Goal: Information Seeking & Learning: Learn about a topic

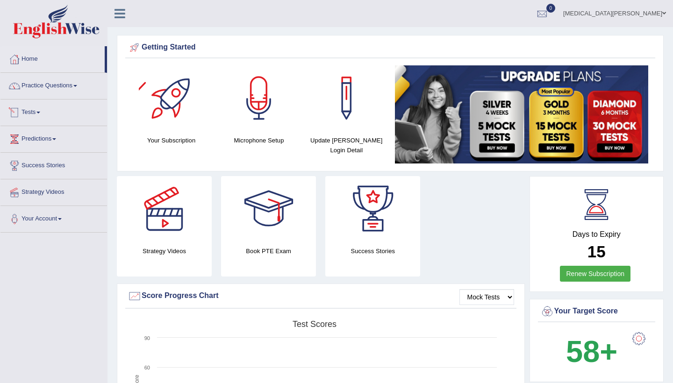
click at [51, 114] on link "Tests" at bounding box center [53, 111] width 107 height 23
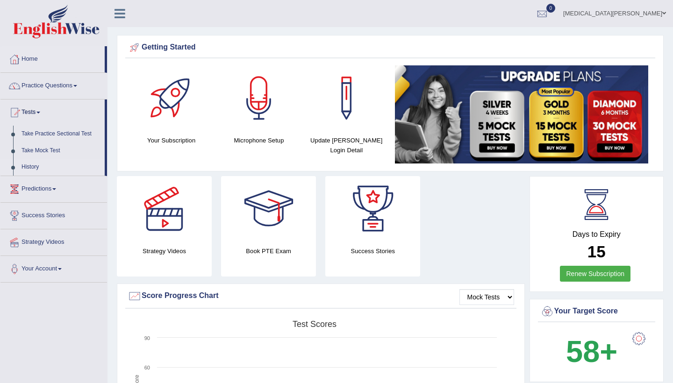
click at [47, 169] on link "History" at bounding box center [60, 167] width 87 height 17
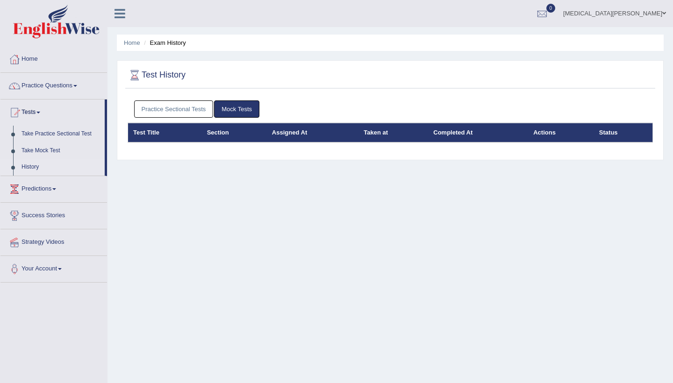
click at [190, 111] on link "Practice Sectional Tests" at bounding box center [173, 109] width 79 height 17
click at [229, 138] on th "Section" at bounding box center [234, 133] width 65 height 20
click at [224, 104] on link "Mock Tests" at bounding box center [236, 109] width 45 height 17
click at [190, 111] on link "Practice Sectional Tests" at bounding box center [173, 109] width 79 height 17
click at [43, 90] on link "Practice Questions" at bounding box center [53, 84] width 107 height 23
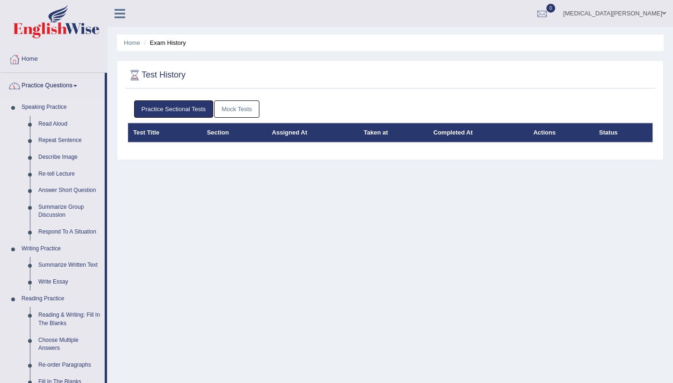
click at [36, 110] on link "Speaking Practice" at bounding box center [60, 107] width 87 height 17
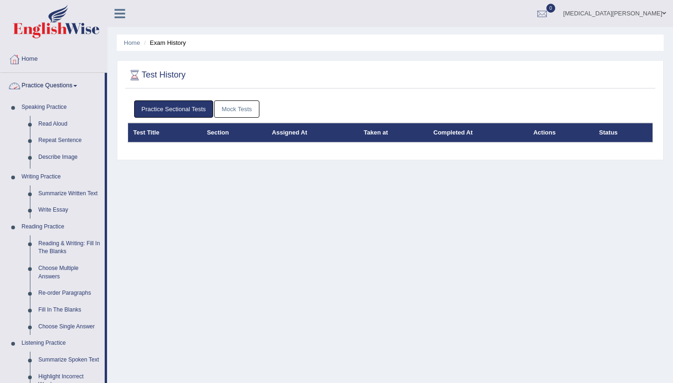
click at [34, 86] on link "Practice Questions" at bounding box center [52, 84] width 104 height 23
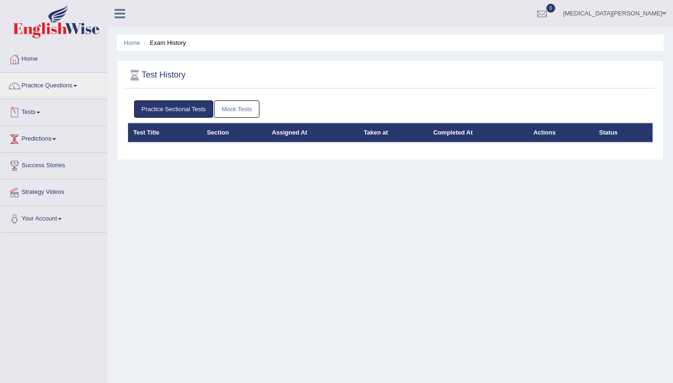
click at [31, 117] on link "Tests" at bounding box center [53, 111] width 107 height 23
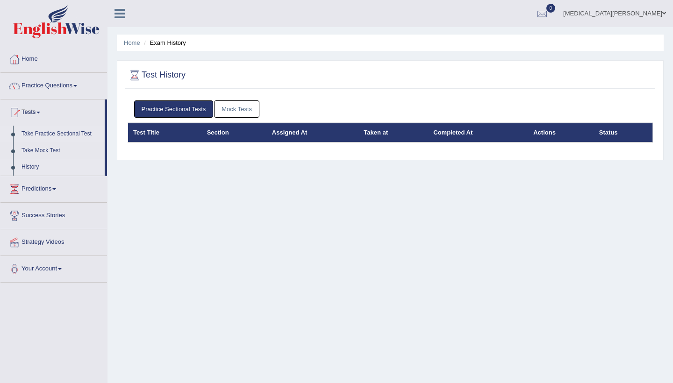
click at [32, 138] on link "Take Practice Sectional Test" at bounding box center [60, 134] width 87 height 17
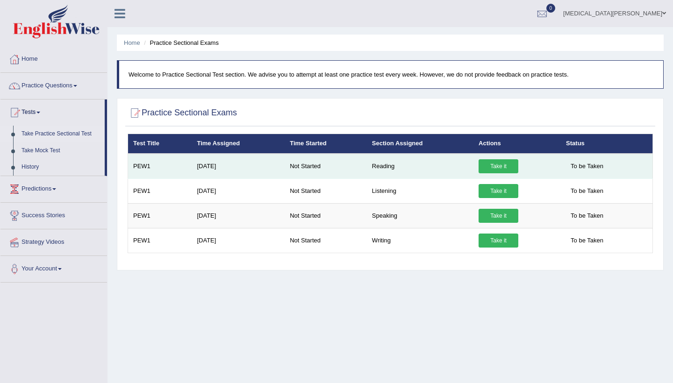
click at [484, 165] on link "Take it" at bounding box center [499, 166] width 40 height 14
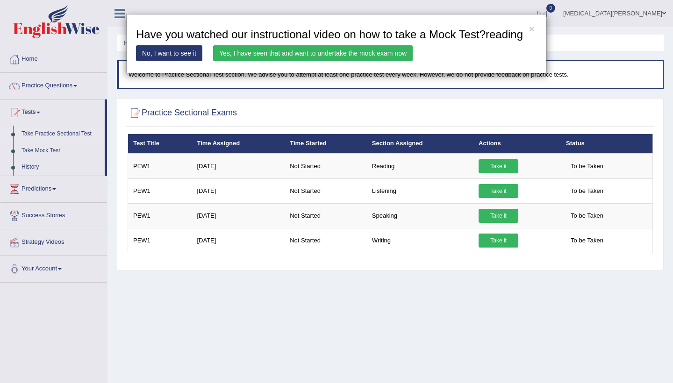
click at [374, 61] on link "Yes, I have seen that and want to undertake the mock exam now" at bounding box center [313, 53] width 200 height 16
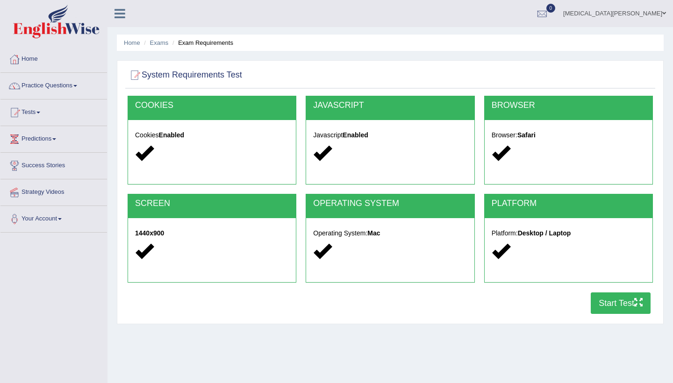
click at [635, 308] on button "Start Test" at bounding box center [621, 304] width 60 height 22
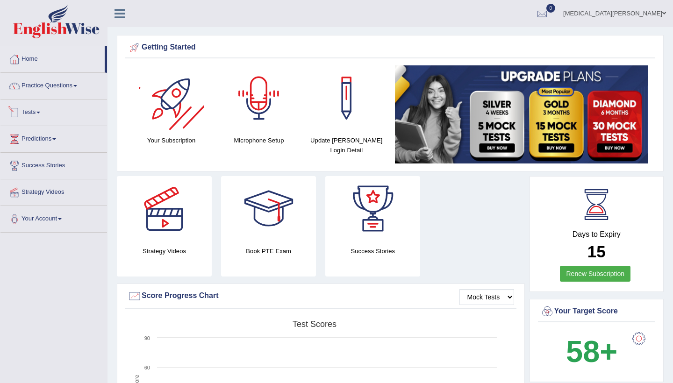
click at [37, 109] on link "Tests" at bounding box center [53, 111] width 107 height 23
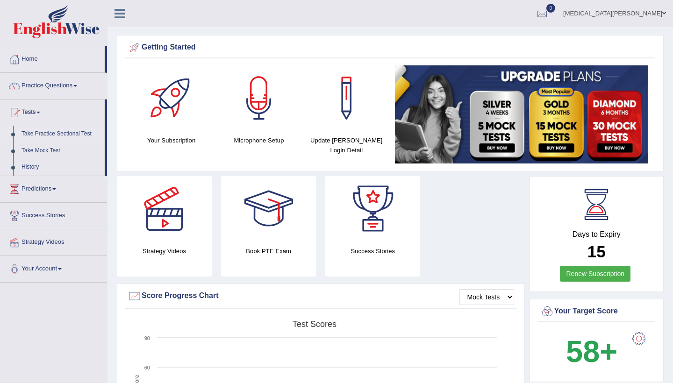
click at [48, 134] on link "Take Practice Sectional Test" at bounding box center [60, 134] width 87 height 17
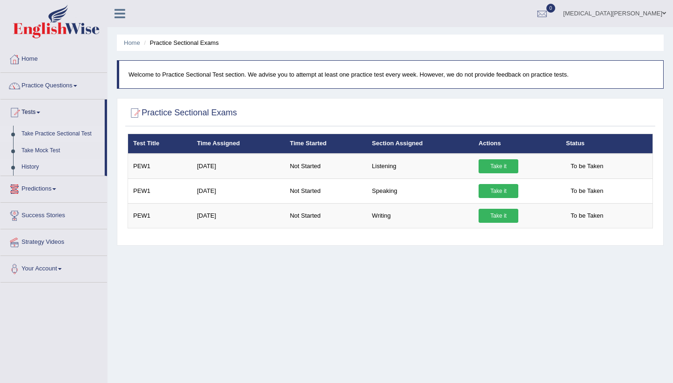
click at [38, 162] on link "History" at bounding box center [60, 167] width 87 height 17
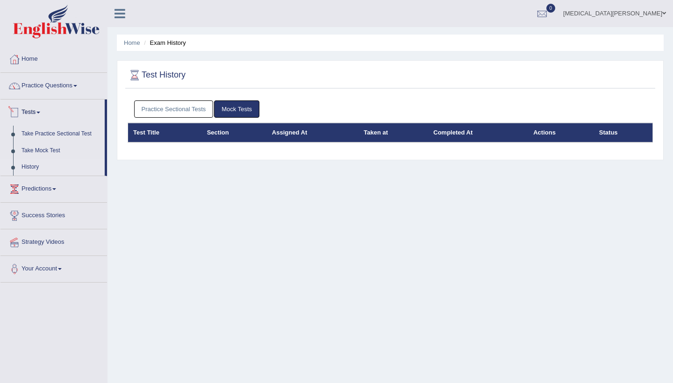
click at [191, 110] on link "Practice Sectional Tests" at bounding box center [173, 109] width 79 height 17
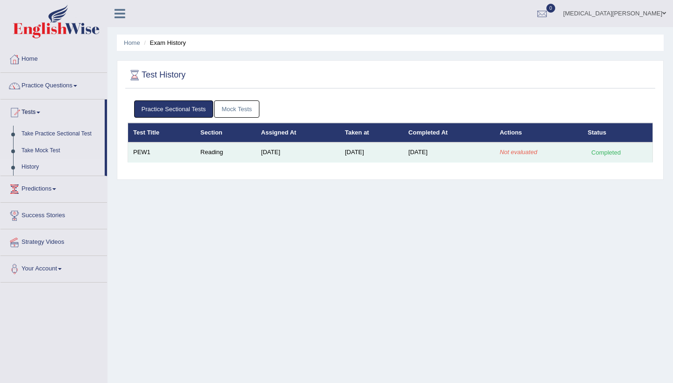
click at [505, 147] on td "Not evaluated" at bounding box center [539, 153] width 88 height 20
click at [509, 152] on em "Not evaluated" at bounding box center [518, 152] width 37 height 7
click at [537, 152] on em "Not evaluated" at bounding box center [518, 152] width 37 height 7
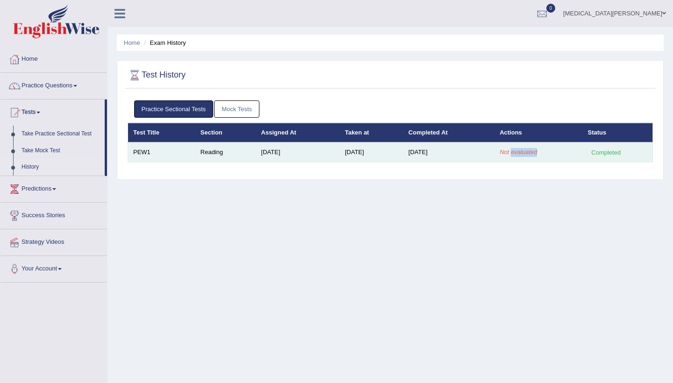
click at [537, 152] on em "Not evaluated" at bounding box center [518, 152] width 37 height 7
click at [611, 154] on div "Completed" at bounding box center [606, 153] width 36 height 10
drag, startPoint x: 611, startPoint y: 154, endPoint x: 489, endPoint y: 148, distance: 122.2
click at [576, 150] on tr "PEW1 Reading Sep 26, 2025 Sep 26, 2025 Sep 26, 2025 Not evaluated Completed" at bounding box center [390, 153] width 525 height 20
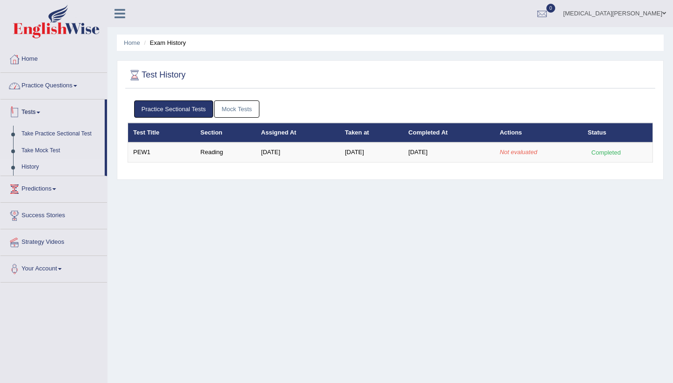
click at [59, 87] on link "Practice Questions" at bounding box center [53, 84] width 107 height 23
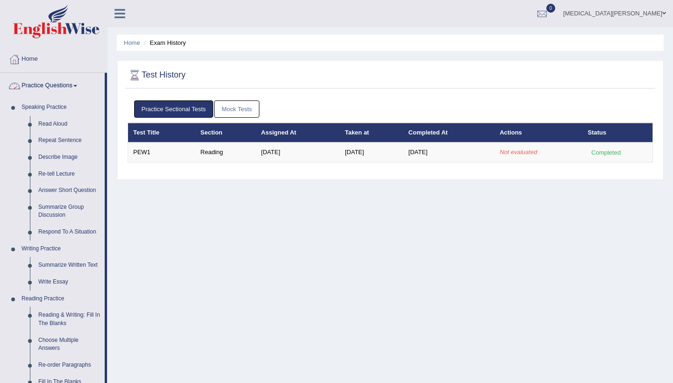
click at [57, 92] on link "Practice Questions" at bounding box center [52, 84] width 104 height 23
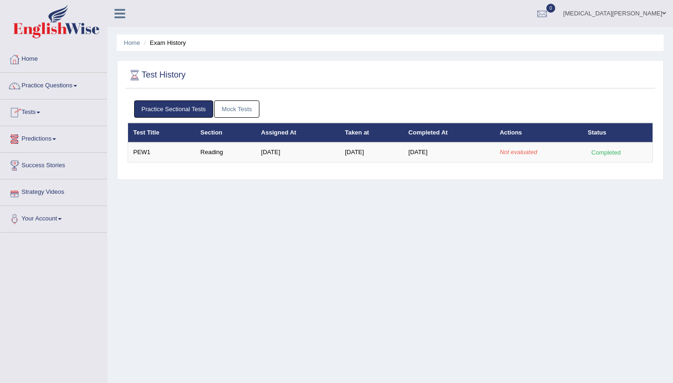
click at [52, 140] on link "Predictions" at bounding box center [53, 137] width 107 height 23
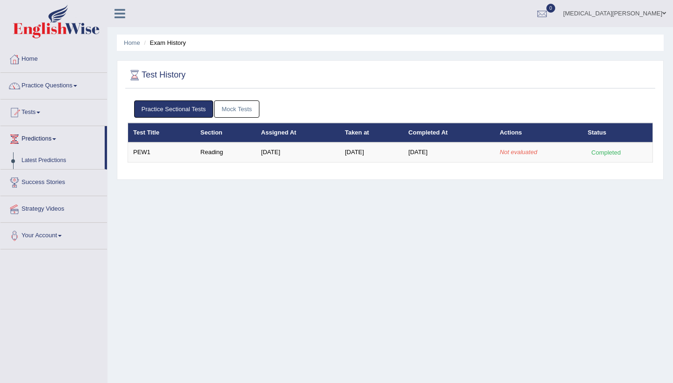
click at [52, 140] on link "Predictions" at bounding box center [52, 137] width 104 height 23
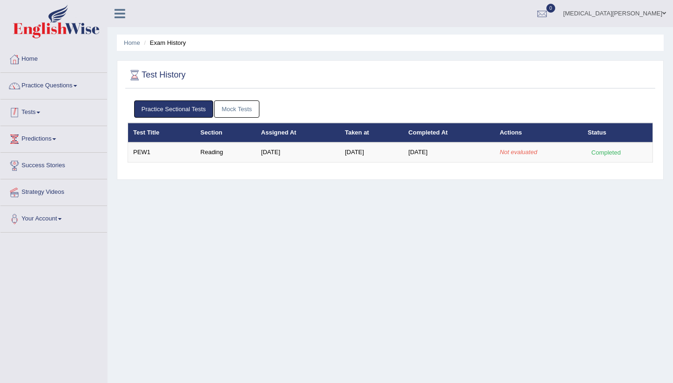
click at [28, 110] on link "Tests" at bounding box center [53, 111] width 107 height 23
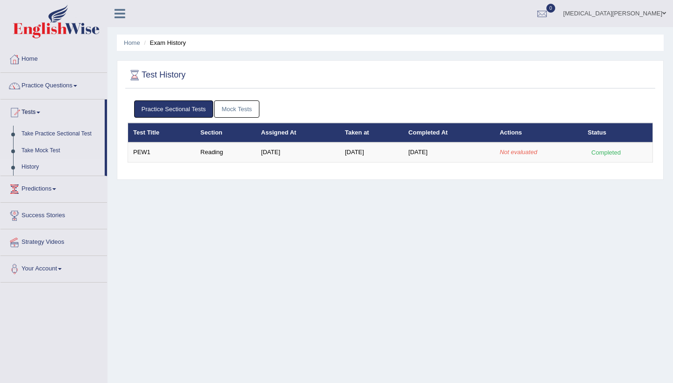
click at [28, 110] on link "Tests" at bounding box center [52, 111] width 104 height 23
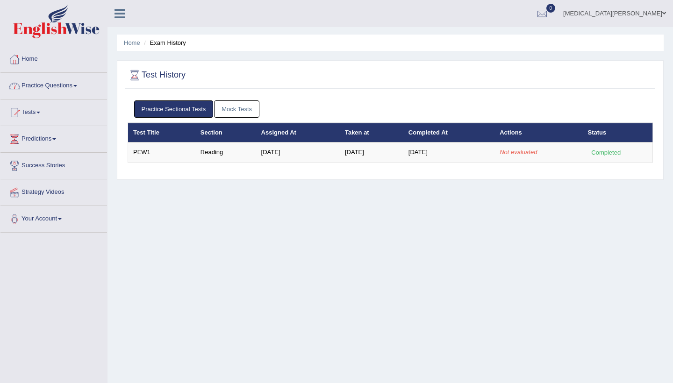
click at [39, 74] on link "Practice Questions" at bounding box center [53, 84] width 107 height 23
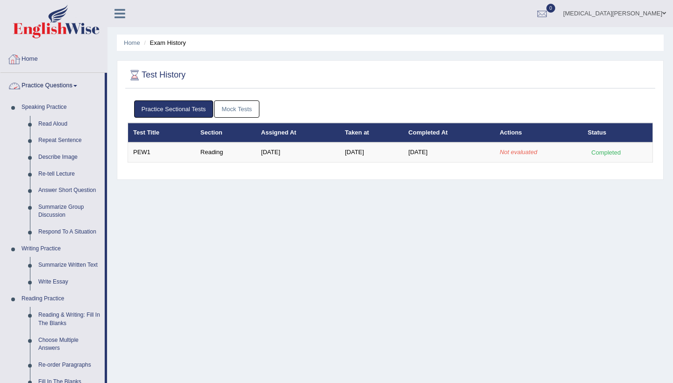
click at [39, 56] on link "Home" at bounding box center [53, 57] width 107 height 23
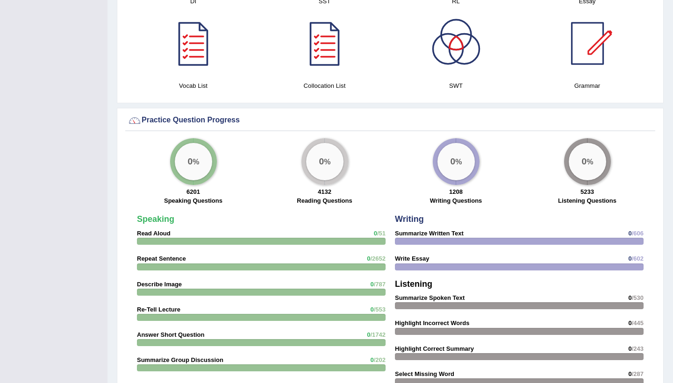
scroll to position [590, 0]
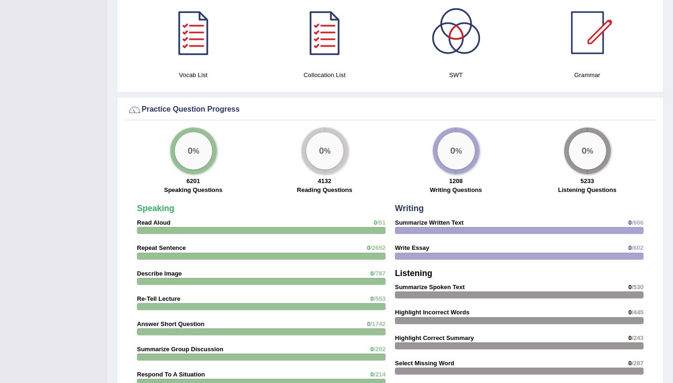
click at [245, 167] on div "0 % 6201 Speaking Questions" at bounding box center [193, 162] width 131 height 69
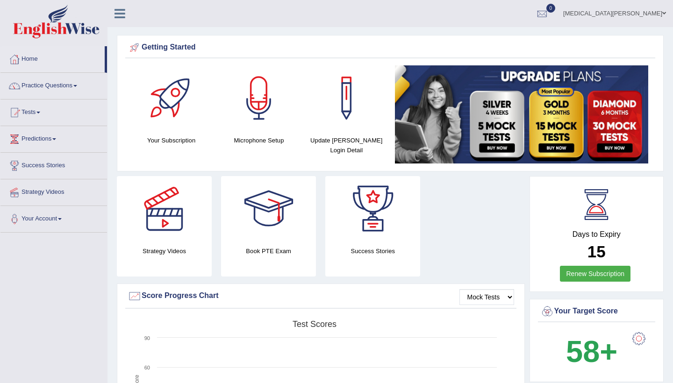
scroll to position [0, 0]
click at [45, 87] on link "Practice Questions" at bounding box center [53, 84] width 107 height 23
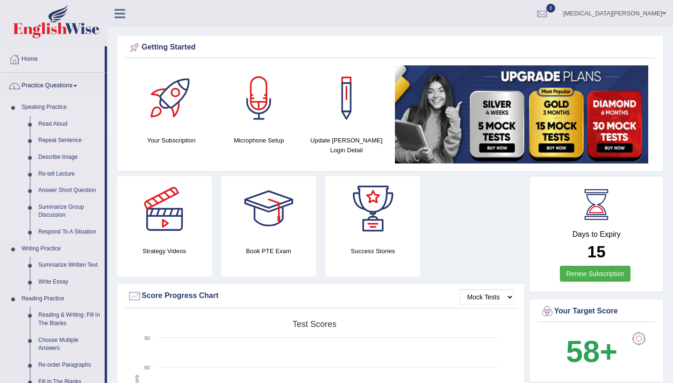
click at [49, 124] on link "Read Aloud" at bounding box center [69, 124] width 71 height 17
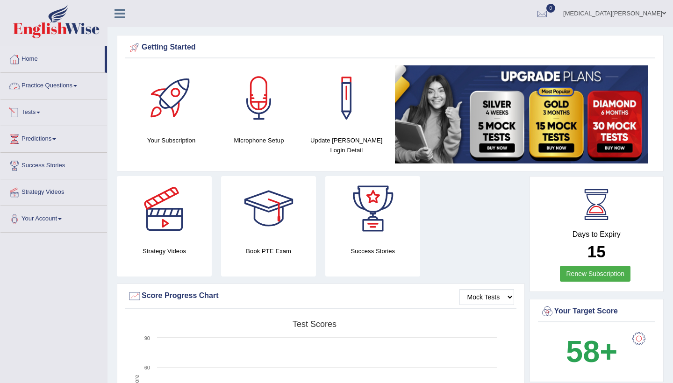
click at [41, 87] on link "Practice Questions" at bounding box center [53, 84] width 107 height 23
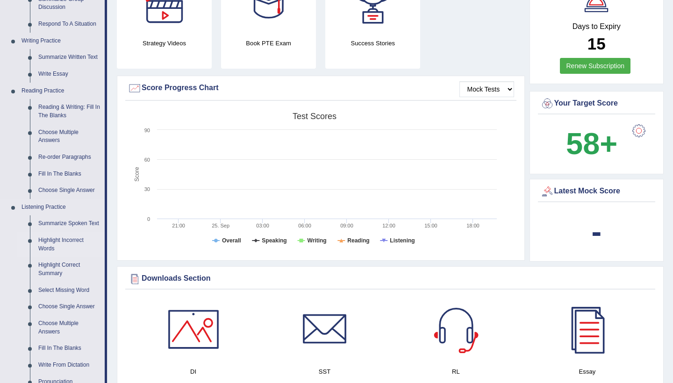
scroll to position [207, 0]
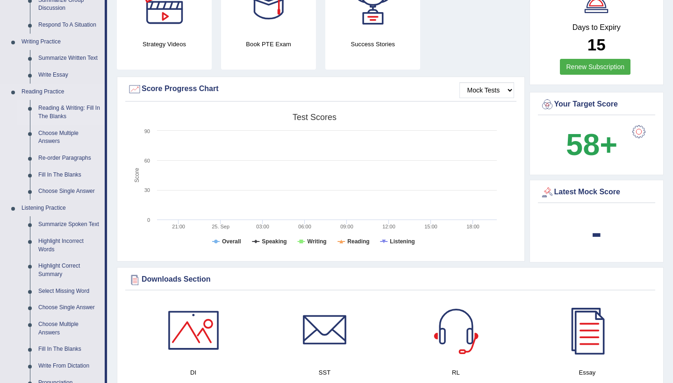
click at [64, 115] on link "Reading & Writing: Fill In The Blanks" at bounding box center [69, 112] width 71 height 25
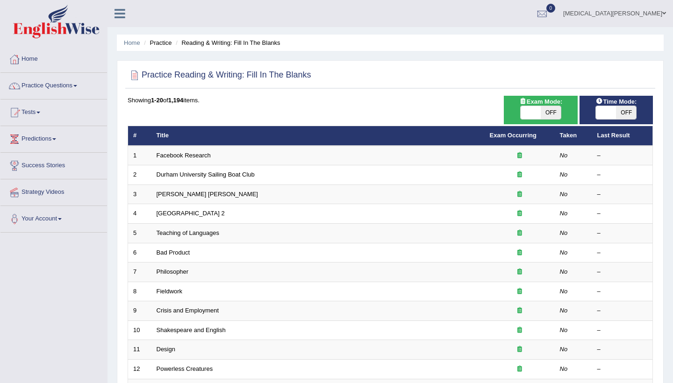
click at [547, 111] on span "OFF" at bounding box center [551, 112] width 20 height 13
checkbox input "true"
click at [628, 111] on span "OFF" at bounding box center [626, 112] width 20 height 13
checkbox input "true"
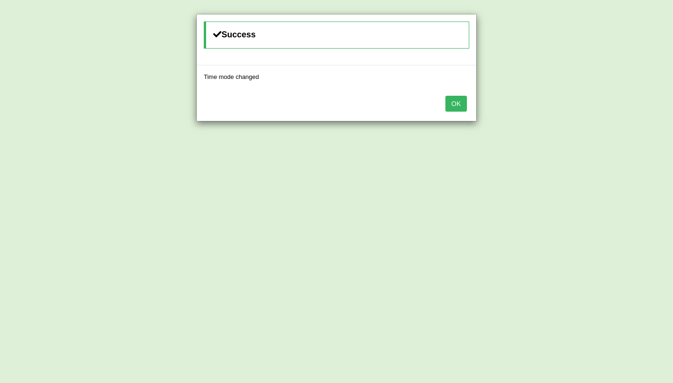
click at [461, 108] on button "OK" at bounding box center [457, 104] width 22 height 16
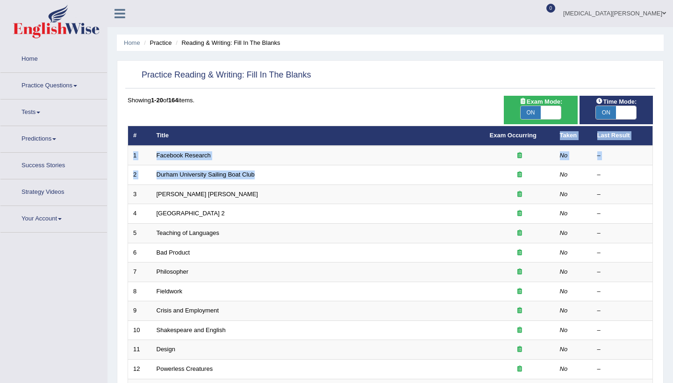
click at [518, 144] on table "# Title Exam Occurring Taken Last Result 1 Facebook Research No – 2 Durham Univ…" at bounding box center [391, 330] width 526 height 409
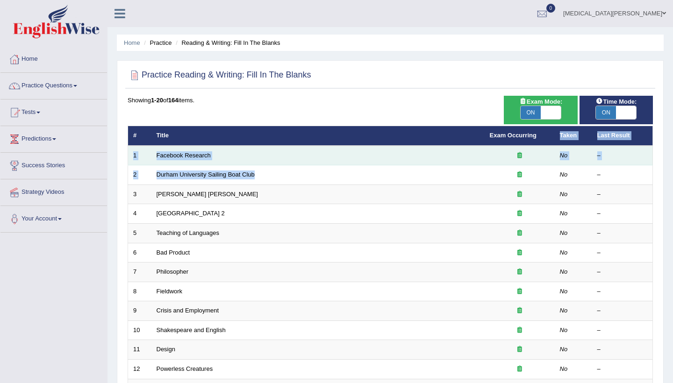
click at [520, 155] on icon at bounding box center [520, 155] width 5 height 6
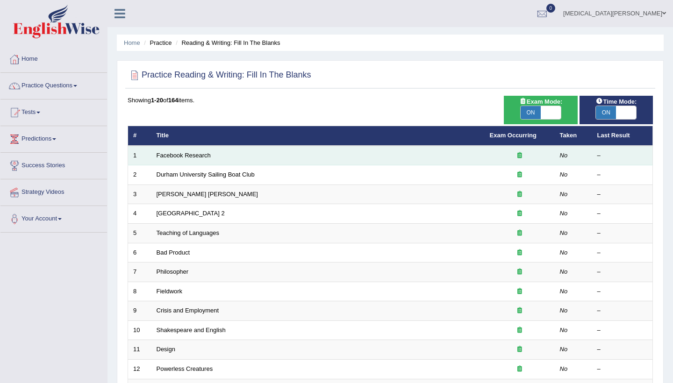
click at [520, 155] on icon at bounding box center [520, 155] width 5 height 6
click at [547, 164] on td at bounding box center [520, 156] width 70 height 20
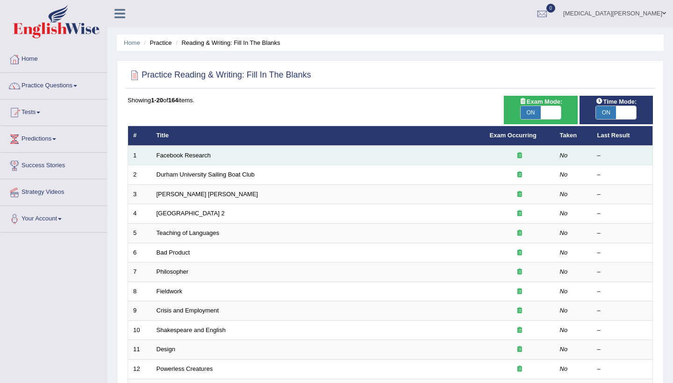
click at [547, 164] on td at bounding box center [520, 156] width 70 height 20
click at [494, 149] on td at bounding box center [520, 156] width 70 height 20
click at [520, 153] on icon at bounding box center [520, 155] width 5 height 6
click at [518, 153] on icon at bounding box center [520, 155] width 5 height 6
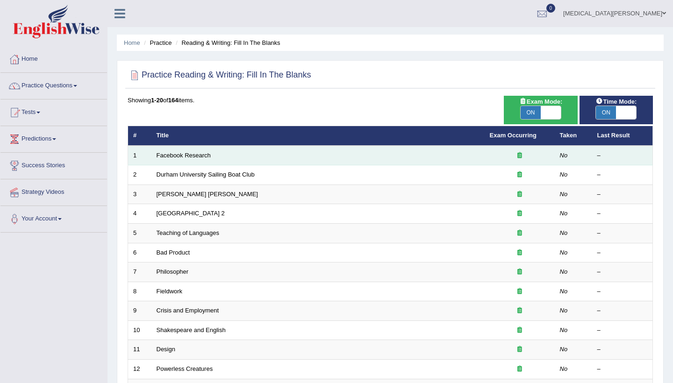
click at [518, 153] on icon at bounding box center [520, 155] width 5 height 6
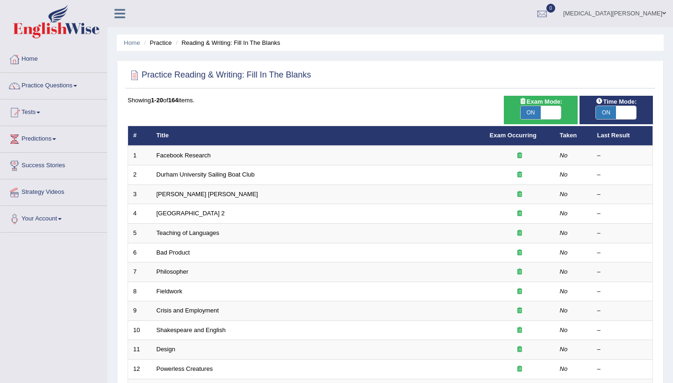
click at [531, 109] on span "ON" at bounding box center [531, 112] width 20 height 13
checkbox input "false"
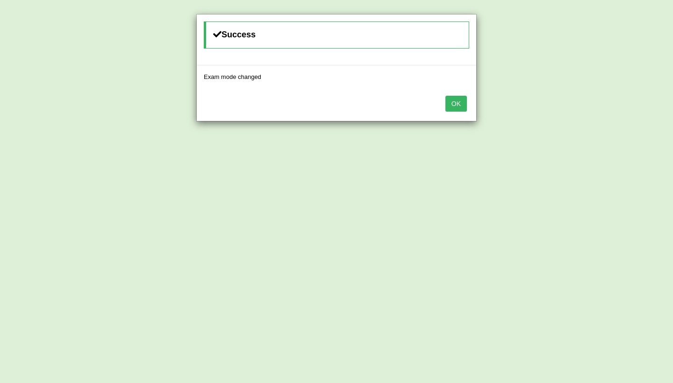
click at [452, 102] on button "OK" at bounding box center [457, 104] width 22 height 16
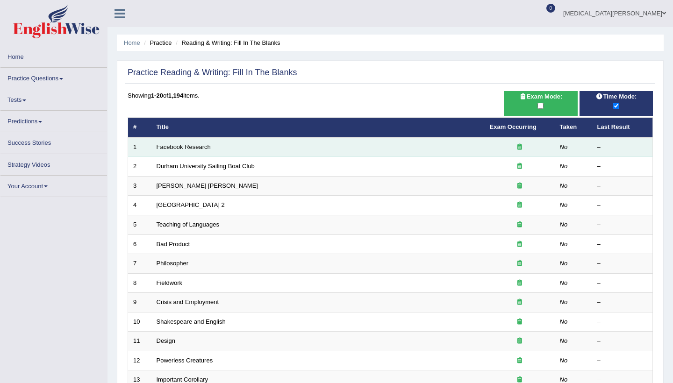
click at [516, 146] on div at bounding box center [520, 147] width 60 height 9
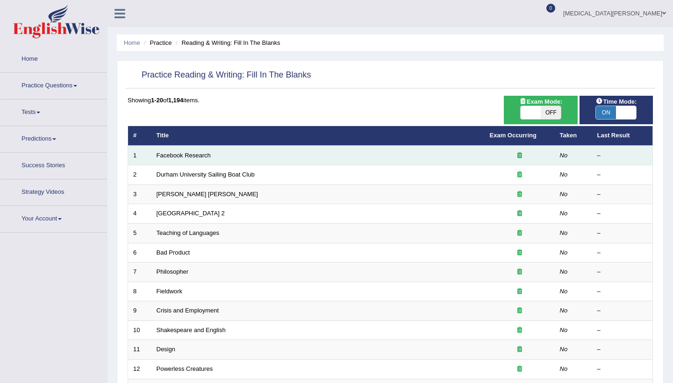
click at [516, 146] on td at bounding box center [520, 156] width 70 height 20
click at [338, 160] on td "Facebook Research" at bounding box center [318, 156] width 333 height 20
click at [246, 153] on td "Facebook Research" at bounding box center [318, 156] width 333 height 20
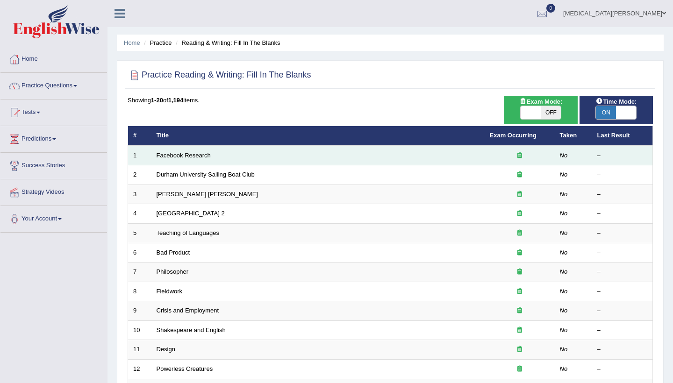
click at [246, 153] on td "Facebook Research" at bounding box center [318, 156] width 333 height 20
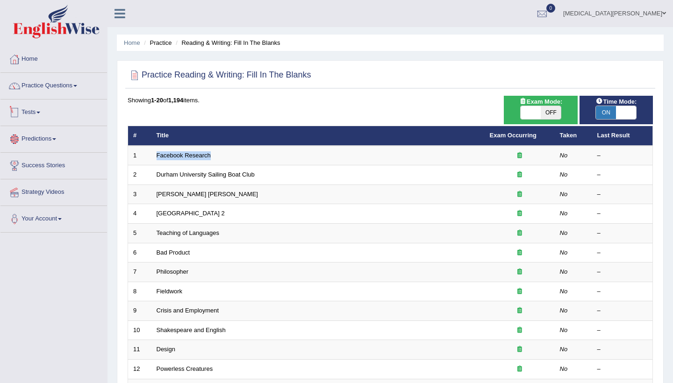
click at [14, 108] on div at bounding box center [14, 113] width 14 height 14
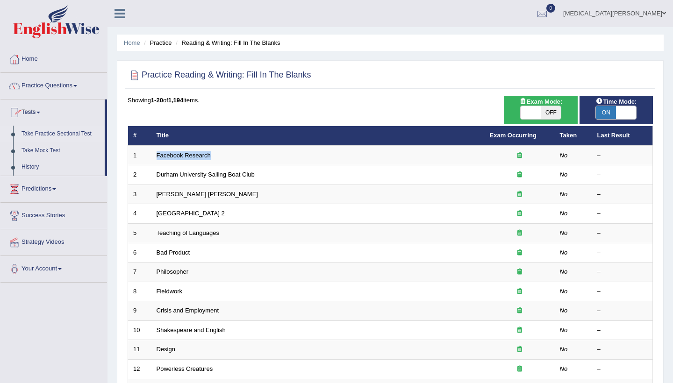
click at [69, 132] on link "Take Practice Sectional Test" at bounding box center [60, 134] width 87 height 17
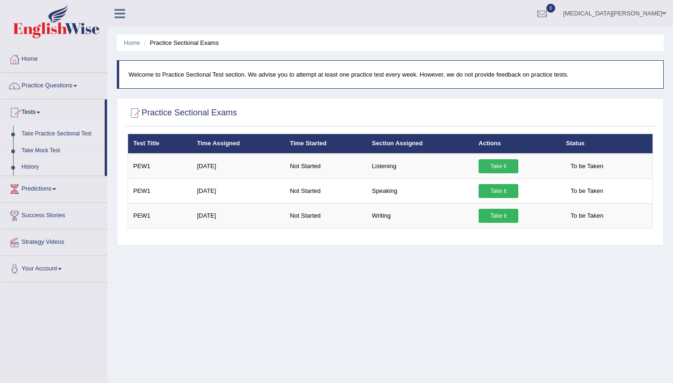
click at [22, 166] on link "History" at bounding box center [60, 167] width 87 height 17
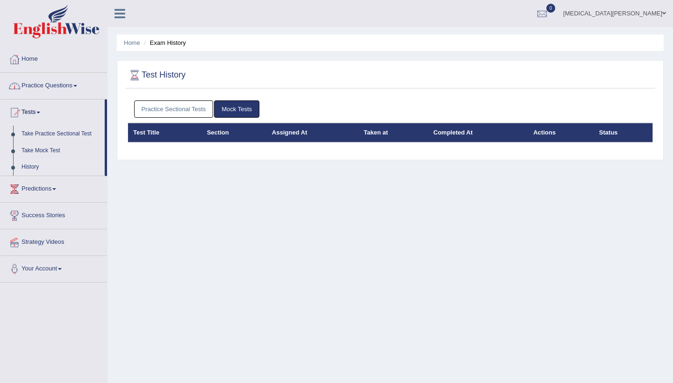
click at [230, 104] on link "Mock Tests" at bounding box center [236, 109] width 45 height 17
click at [233, 114] on link "Mock Tests" at bounding box center [236, 109] width 45 height 17
click at [193, 108] on link "Practice Sectional Tests" at bounding box center [173, 109] width 79 height 17
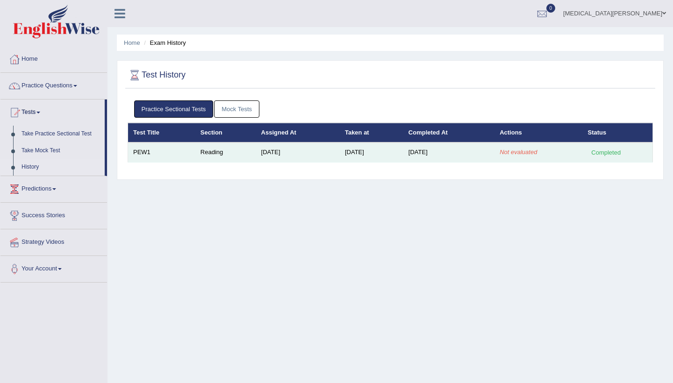
click at [483, 152] on td "[DATE]" at bounding box center [449, 153] width 91 height 20
click at [447, 153] on td "[DATE]" at bounding box center [449, 153] width 91 height 20
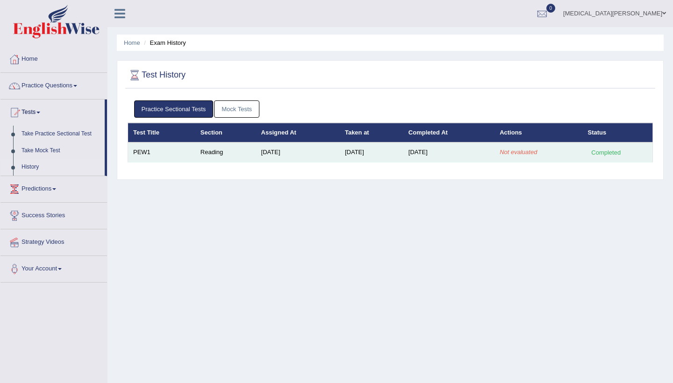
click at [447, 153] on td "[DATE]" at bounding box center [449, 153] width 91 height 20
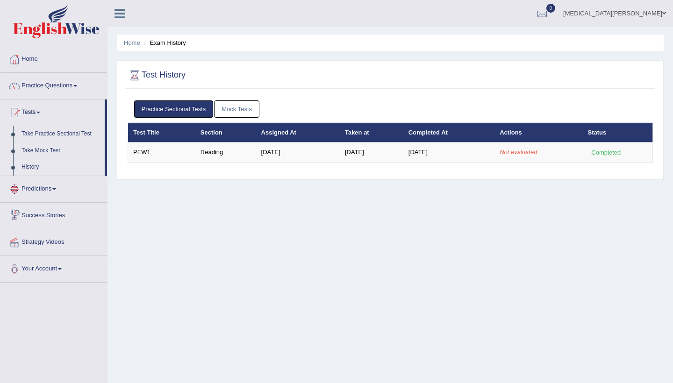
click at [52, 192] on link "Predictions" at bounding box center [53, 187] width 107 height 23
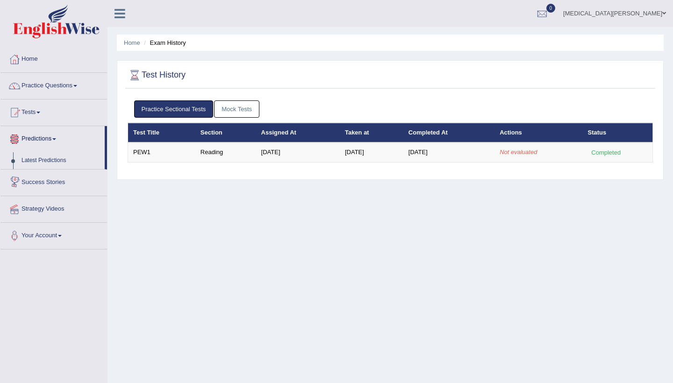
click at [41, 145] on link "Predictions" at bounding box center [52, 137] width 104 height 23
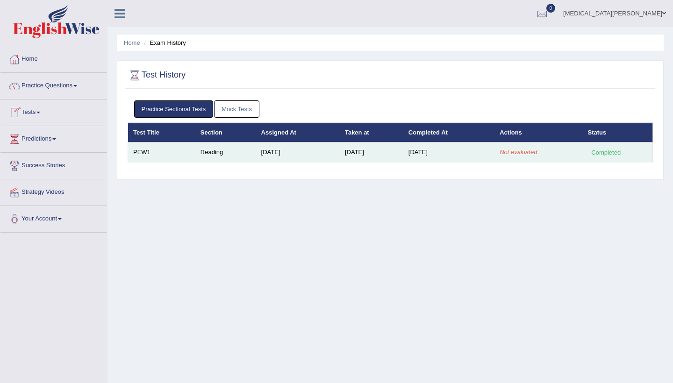
click at [525, 152] on em "Not evaluated" at bounding box center [518, 152] width 37 height 7
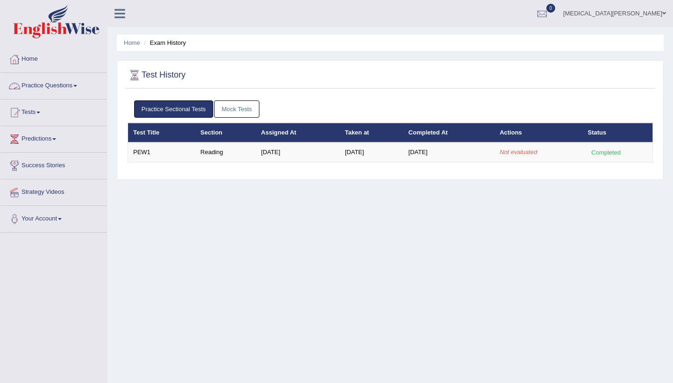
click at [58, 85] on link "Practice Questions" at bounding box center [53, 84] width 107 height 23
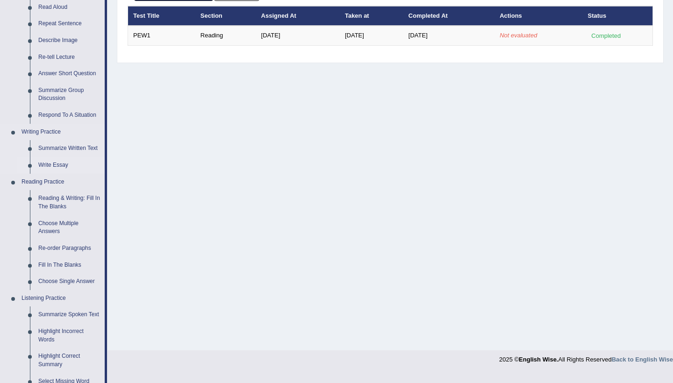
scroll to position [120, 0]
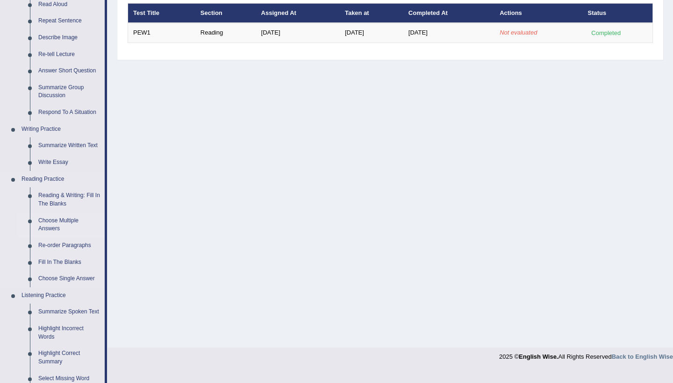
click at [57, 218] on link "Choose Multiple Answers" at bounding box center [69, 225] width 71 height 25
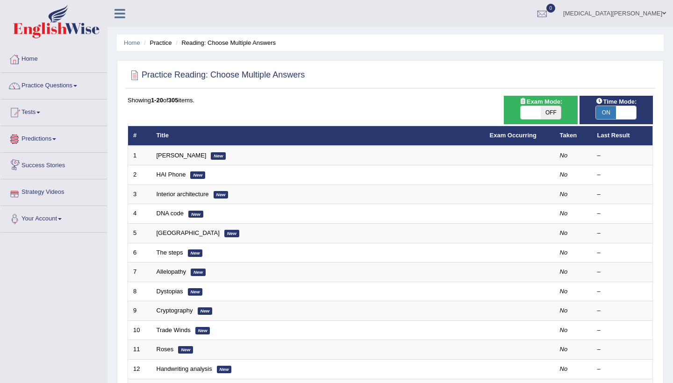
click at [182, 77] on h2 "Practice Reading: Choose Multiple Answers" at bounding box center [216, 75] width 177 height 14
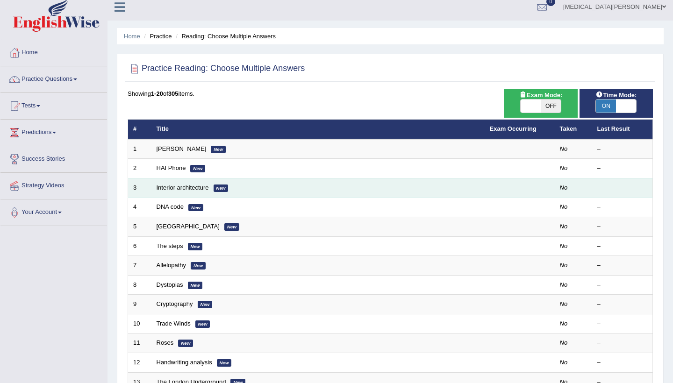
scroll to position [17, 0]
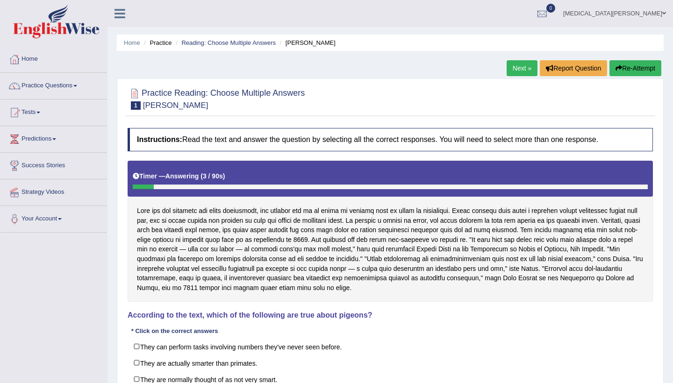
scroll to position [0, 0]
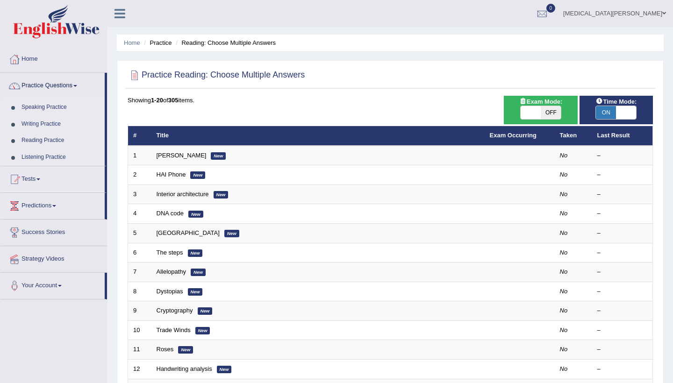
click at [44, 158] on link "Listening Practice" at bounding box center [60, 157] width 87 height 17
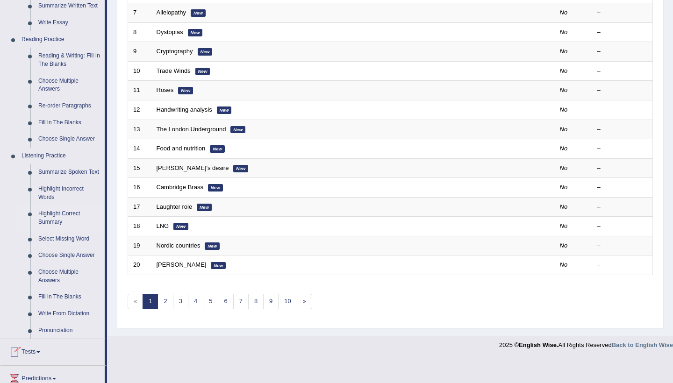
scroll to position [260, 0]
click at [59, 189] on link "Highlight Incorrect Words" at bounding box center [69, 192] width 71 height 25
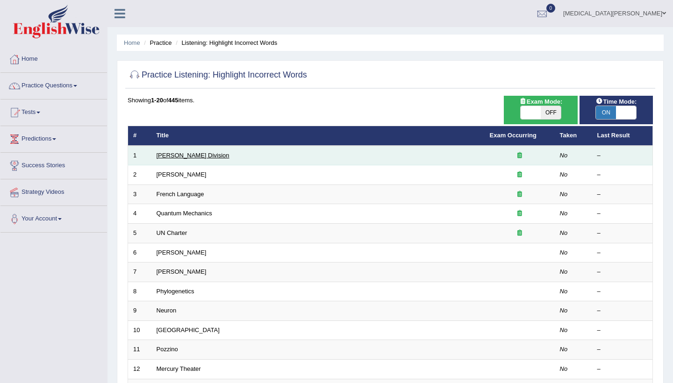
click at [160, 157] on link "[PERSON_NAME] Division" at bounding box center [193, 155] width 73 height 7
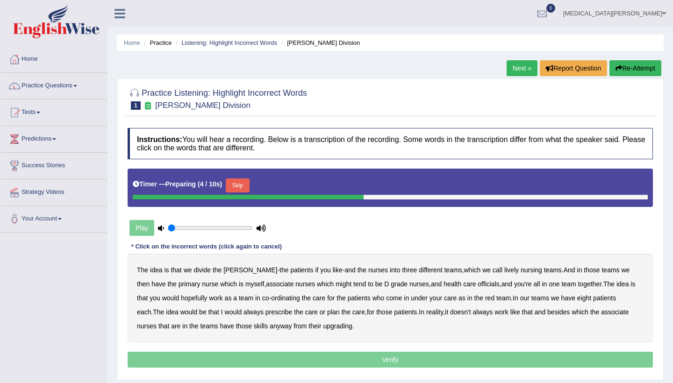
click at [148, 231] on div "Play" at bounding box center [198, 228] width 140 height 23
type input "0.85"
click at [235, 230] on input "range" at bounding box center [210, 227] width 85 height 7
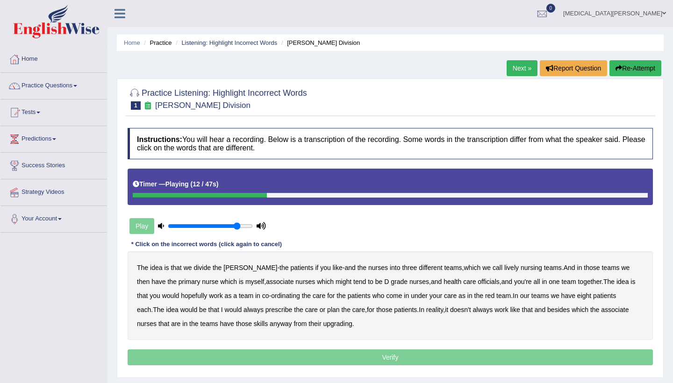
click at [505, 268] on b "lively" at bounding box center [512, 267] width 14 height 7
click at [336, 283] on b "might" at bounding box center [344, 281] width 16 height 7
click at [275, 294] on b "ordinating" at bounding box center [285, 295] width 29 height 7
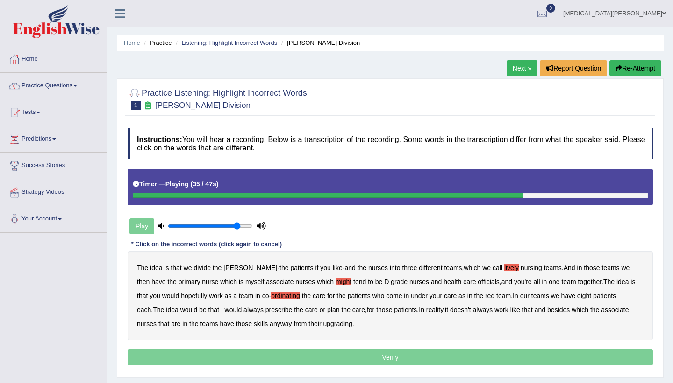
click at [244, 312] on b "always" at bounding box center [254, 309] width 20 height 7
click at [601, 311] on b "associate" at bounding box center [615, 309] width 28 height 7
click at [323, 326] on b "upgrading" at bounding box center [337, 323] width 29 height 7
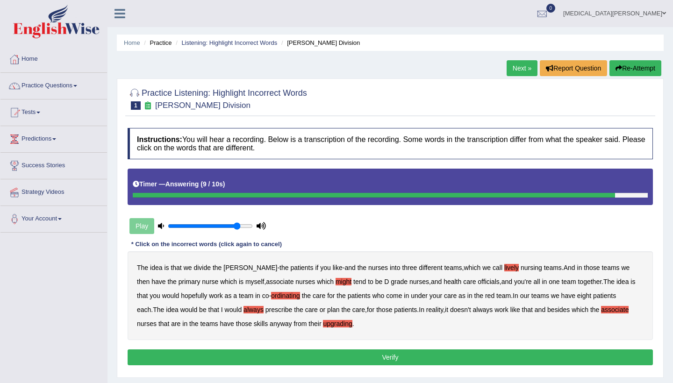
click at [304, 358] on button "Verify" at bounding box center [391, 358] width 526 height 16
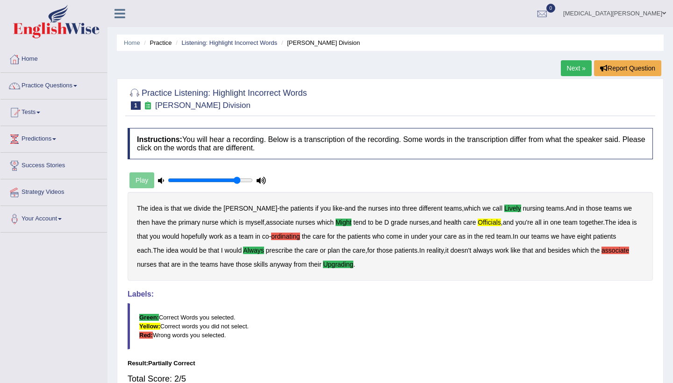
click at [579, 71] on link "Next »" at bounding box center [576, 68] width 31 height 16
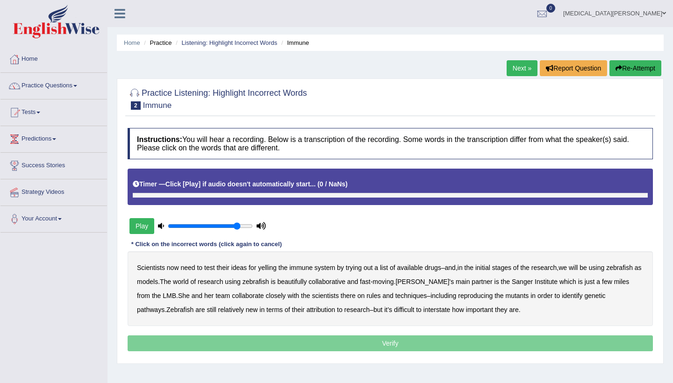
click at [142, 229] on button "Play" at bounding box center [142, 226] width 25 height 16
click at [145, 226] on button "Play" at bounding box center [142, 226] width 25 height 16
click at [193, 224] on input "range" at bounding box center [210, 226] width 85 height 7
type input "0.85"
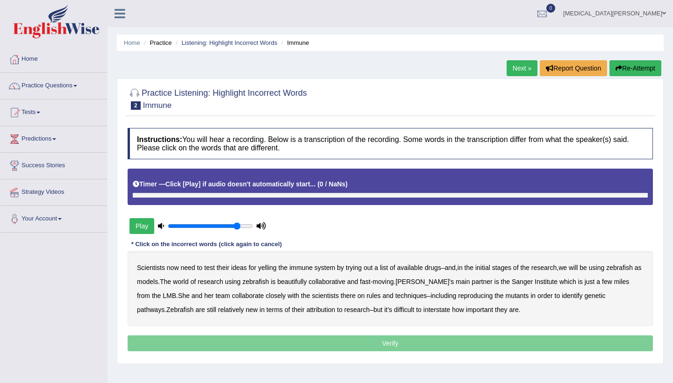
click at [238, 225] on input "range" at bounding box center [210, 226] width 85 height 7
click at [139, 225] on button "Play" at bounding box center [142, 226] width 25 height 16
click at [172, 268] on b "now" at bounding box center [173, 267] width 12 height 7
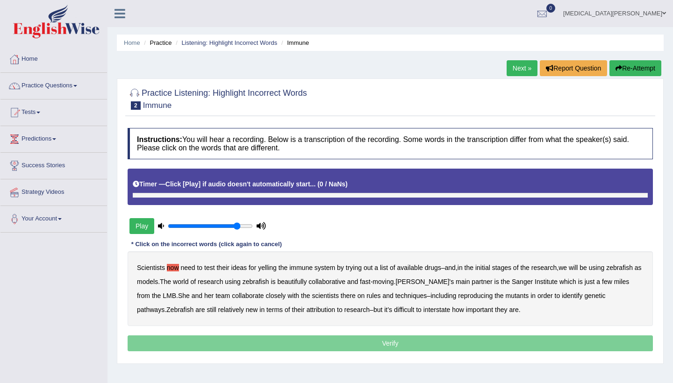
click at [172, 268] on b "now" at bounding box center [173, 267] width 12 height 7
click at [147, 231] on button "Play" at bounding box center [142, 226] width 25 height 16
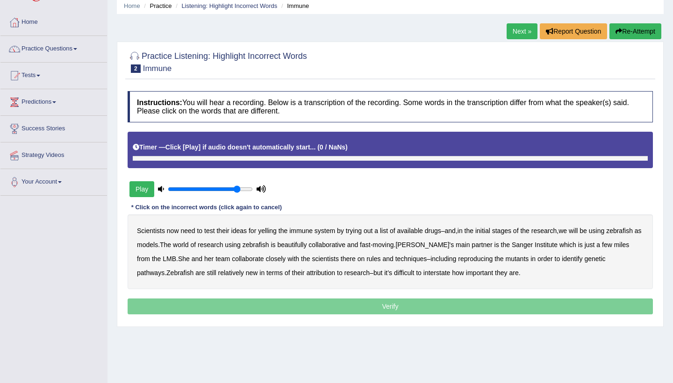
scroll to position [28, 0]
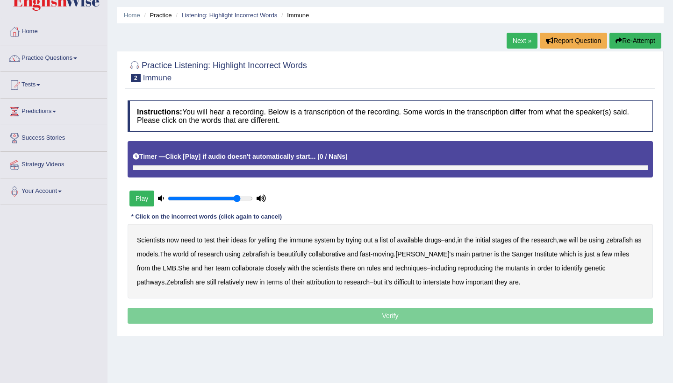
click at [144, 202] on button "Play" at bounding box center [142, 199] width 25 height 16
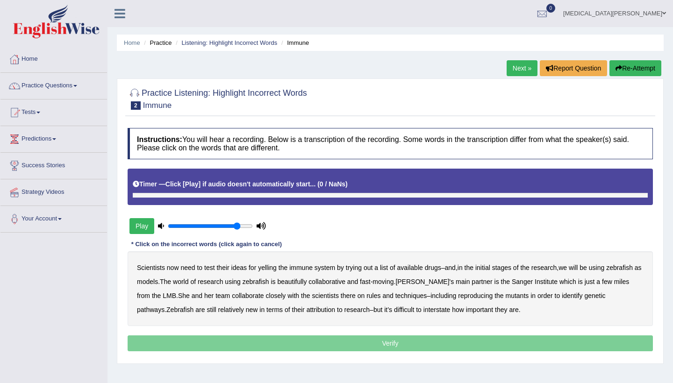
scroll to position [0, 0]
click at [146, 195] on div at bounding box center [390, 195] width 515 height 5
click at [144, 223] on button "Play" at bounding box center [142, 226] width 25 height 16
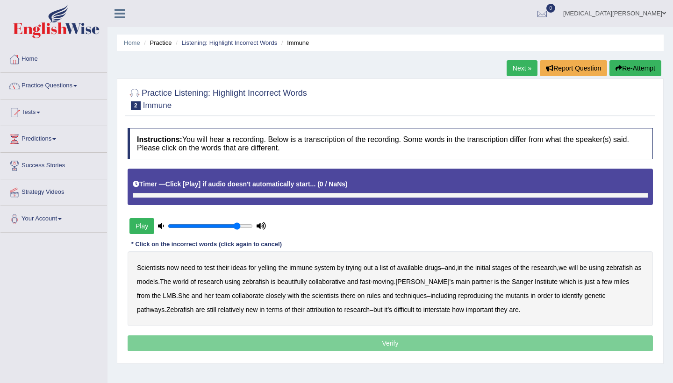
click at [144, 223] on button "Play" at bounding box center [142, 226] width 25 height 16
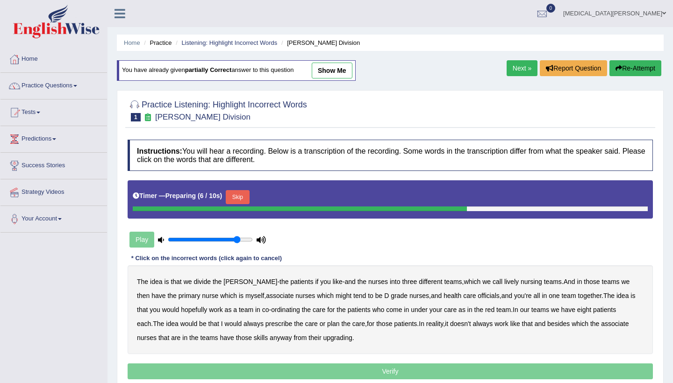
click at [249, 194] on button "Skip" at bounding box center [237, 197] width 23 height 14
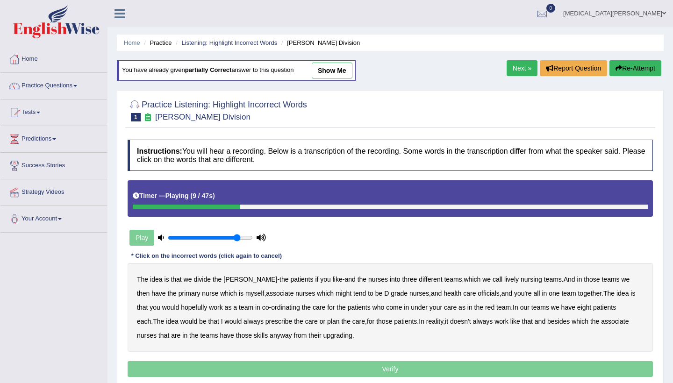
click at [523, 70] on link "Next »" at bounding box center [522, 68] width 31 height 16
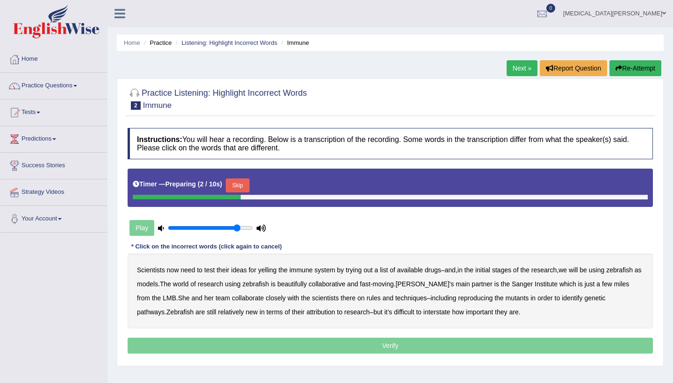
click at [244, 185] on button "Skip" at bounding box center [237, 186] width 23 height 14
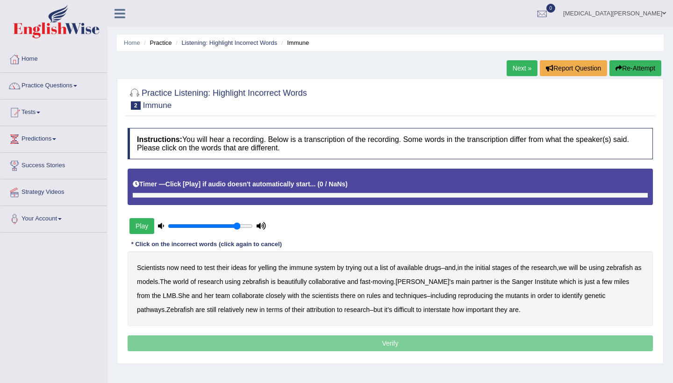
click at [146, 222] on button "Play" at bounding box center [142, 226] width 25 height 16
click at [147, 222] on button "Play" at bounding box center [142, 226] width 25 height 16
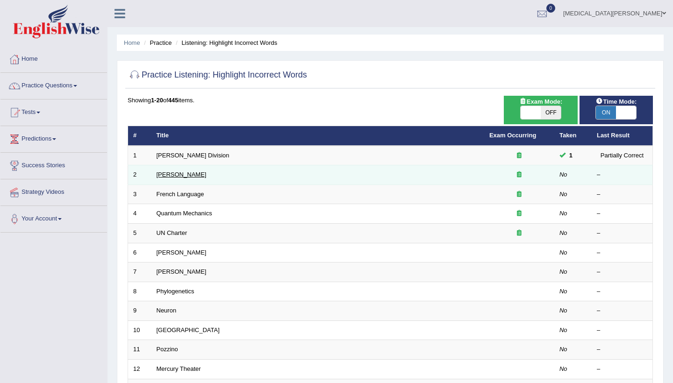
click at [176, 173] on link "[PERSON_NAME]" at bounding box center [182, 174] width 50 height 7
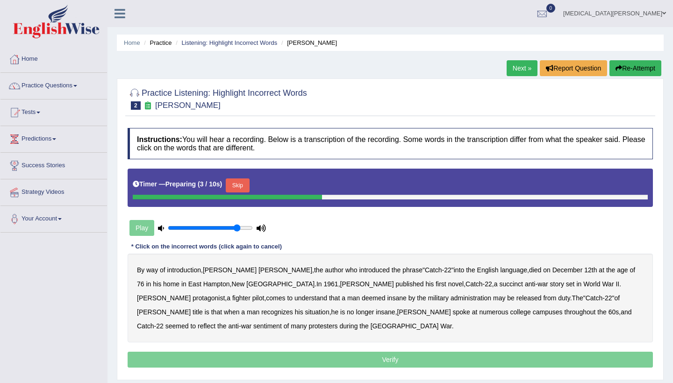
click at [239, 184] on button "Skip" at bounding box center [237, 186] width 23 height 14
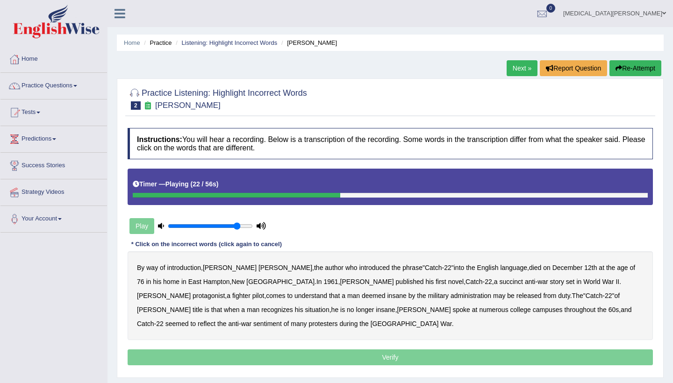
click at [499, 283] on b "succinct" at bounding box center [511, 281] width 24 height 7
click at [451, 297] on b "administration" at bounding box center [471, 295] width 41 height 7
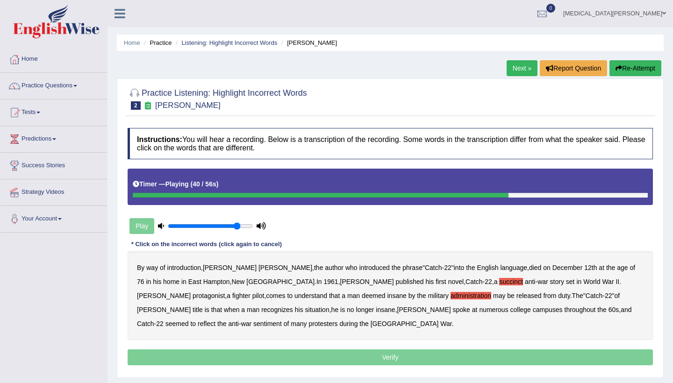
click at [330, 306] on b "situation" at bounding box center [317, 309] width 24 height 7
click at [216, 320] on b "reflect" at bounding box center [207, 323] width 18 height 7
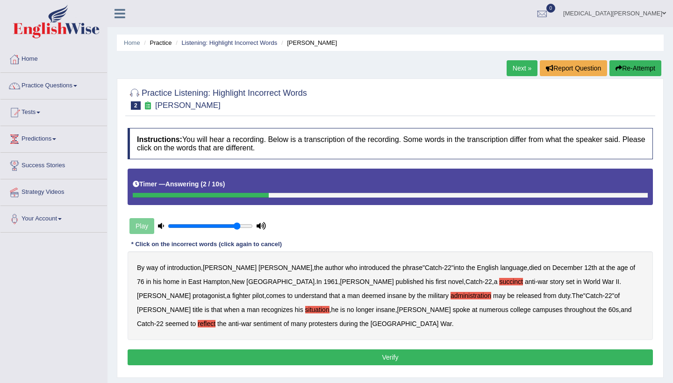
click at [407, 356] on button "Verify" at bounding box center [391, 358] width 526 height 16
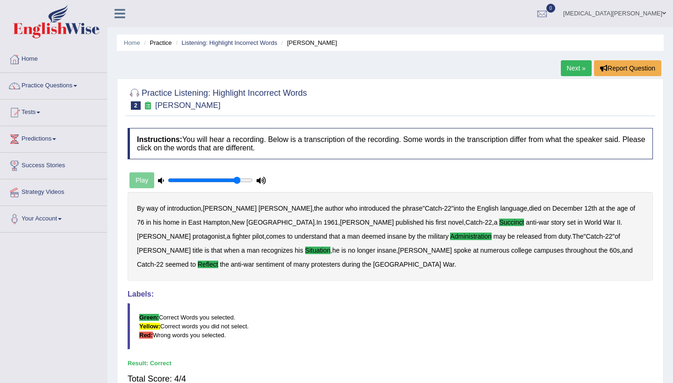
click at [567, 70] on link "Next »" at bounding box center [576, 68] width 31 height 16
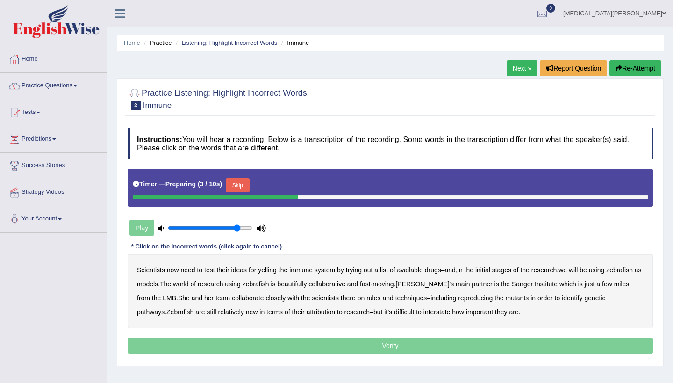
click at [249, 181] on button "Skip" at bounding box center [237, 186] width 23 height 14
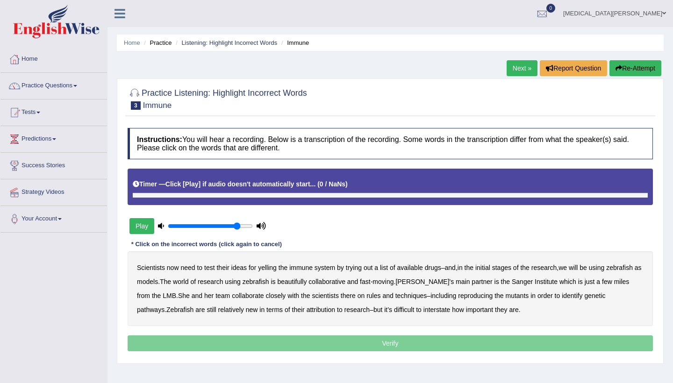
click at [139, 222] on button "Play" at bounding box center [142, 226] width 25 height 16
click at [235, 39] on link "Listening: Highlight Incorrect Words" at bounding box center [229, 42] width 96 height 7
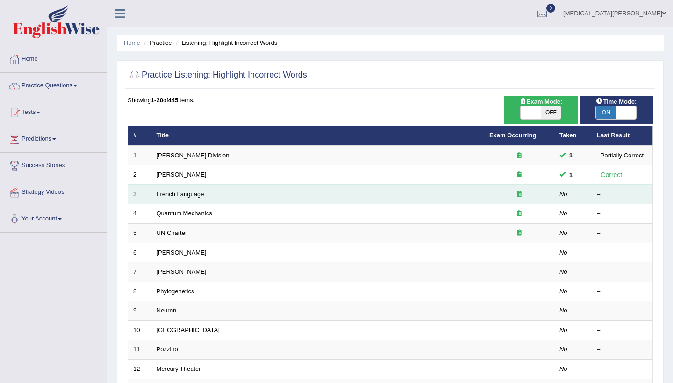
click at [182, 191] on link "French Language" at bounding box center [181, 194] width 48 height 7
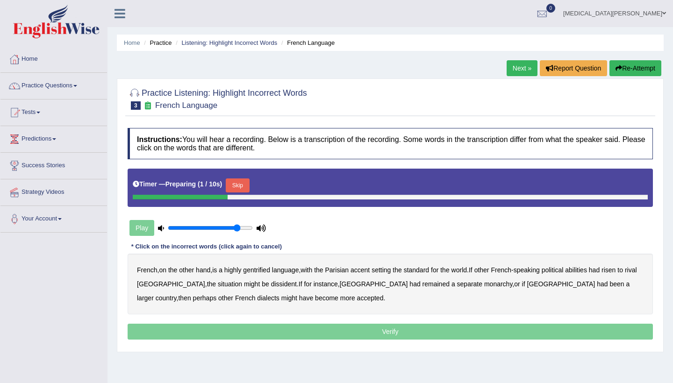
click at [244, 187] on button "Skip" at bounding box center [237, 186] width 23 height 14
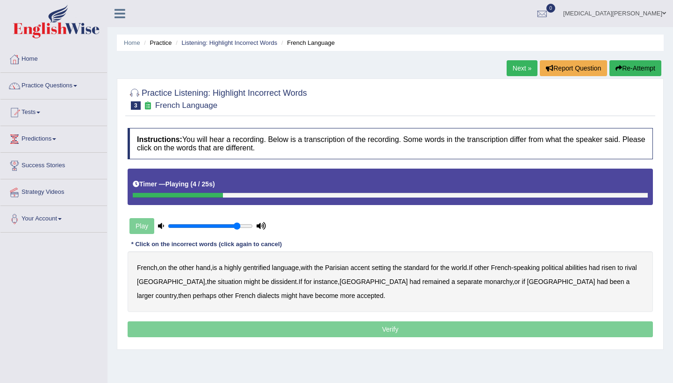
click at [261, 268] on b "gentrified" at bounding box center [256, 267] width 27 height 7
click at [587, 267] on b "abilities" at bounding box center [576, 267] width 22 height 7
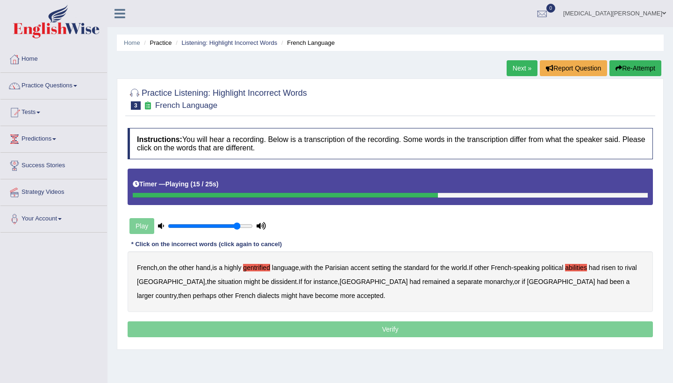
click at [271, 283] on b "dissident" at bounding box center [284, 281] width 26 height 7
click at [484, 283] on b "monarchy" at bounding box center [498, 281] width 28 height 7
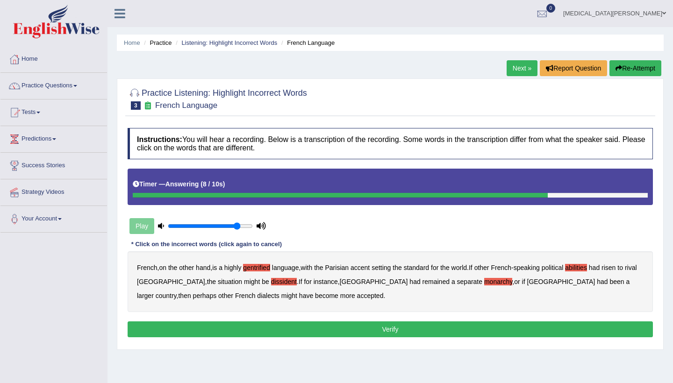
click at [315, 329] on button "Verify" at bounding box center [391, 330] width 526 height 16
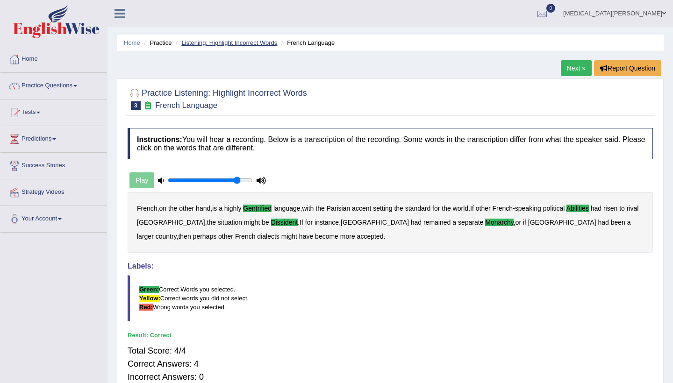
click at [230, 43] on link "Listening: Highlight Incorrect Words" at bounding box center [229, 42] width 96 height 7
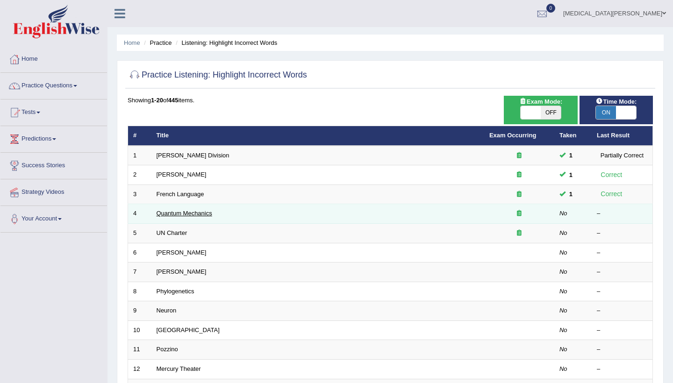
click at [172, 215] on link "Quantum Mechanics" at bounding box center [185, 213] width 56 height 7
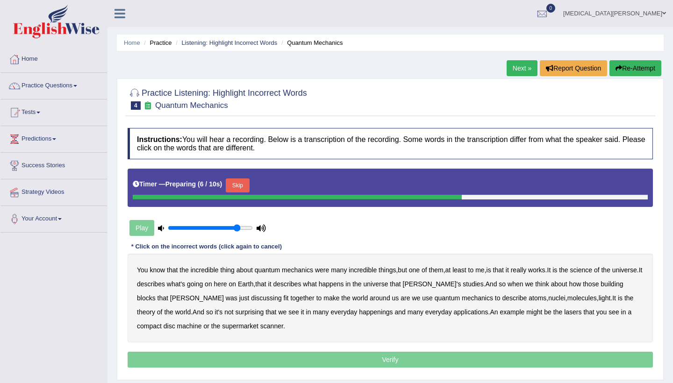
click at [245, 185] on button "Skip" at bounding box center [237, 186] width 23 height 14
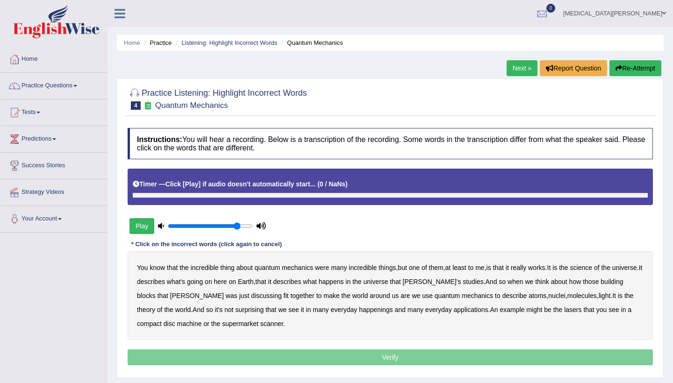
click at [139, 226] on button "Play" at bounding box center [142, 226] width 25 height 16
click at [253, 45] on link "Listening: Highlight Incorrect Words" at bounding box center [229, 42] width 96 height 7
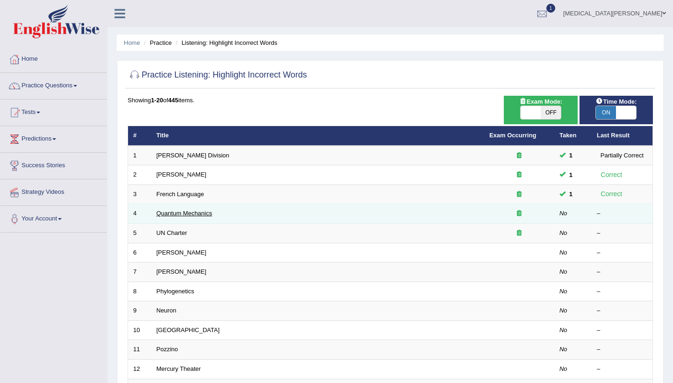
click at [159, 211] on link "Quantum Mechanics" at bounding box center [185, 213] width 56 height 7
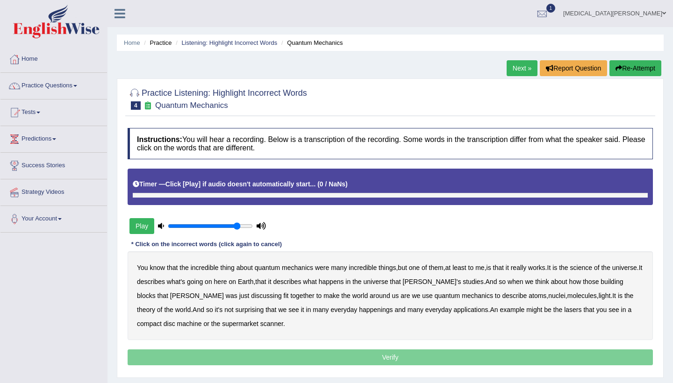
click at [145, 226] on button "Play" at bounding box center [142, 226] width 25 height 16
click at [213, 42] on link "Listening: Highlight Incorrect Words" at bounding box center [229, 42] width 96 height 7
click at [165, 39] on li "Practice" at bounding box center [157, 42] width 30 height 9
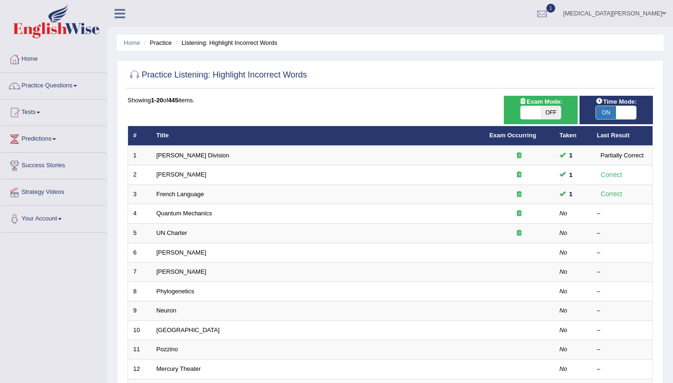
click at [170, 44] on li "Practice" at bounding box center [157, 42] width 30 height 9
click at [70, 82] on link "Practice Questions" at bounding box center [53, 84] width 107 height 23
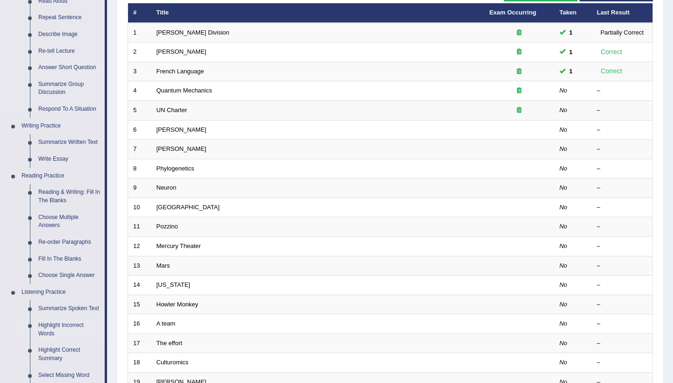
scroll to position [259, 0]
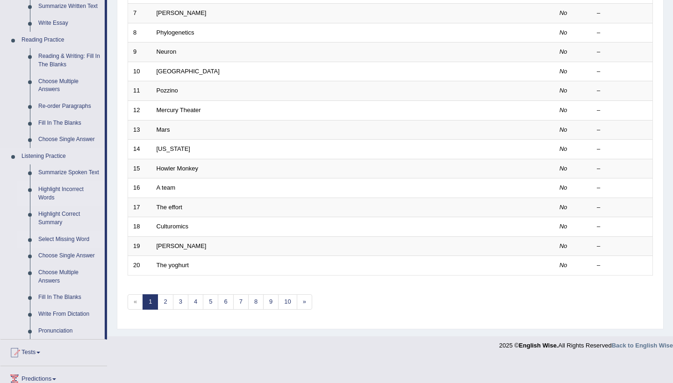
click at [58, 238] on link "Select Missing Word" at bounding box center [69, 239] width 71 height 17
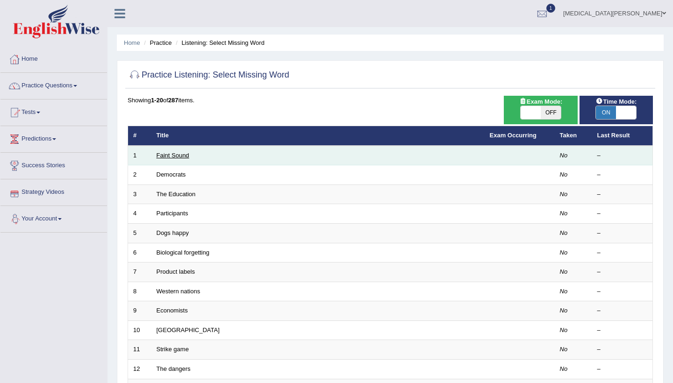
click at [167, 153] on link "Faint Sound" at bounding box center [173, 155] width 33 height 7
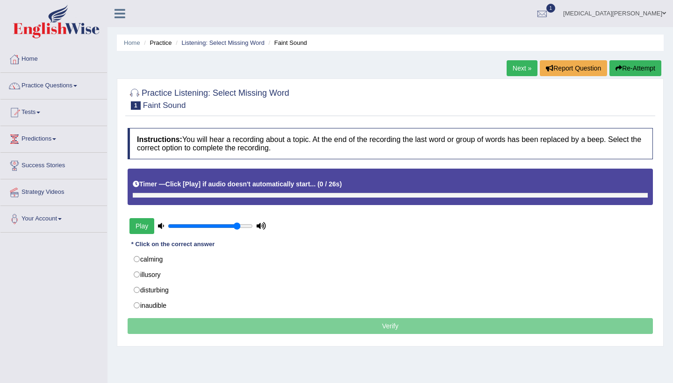
click at [147, 231] on button "Play" at bounding box center [142, 226] width 25 height 16
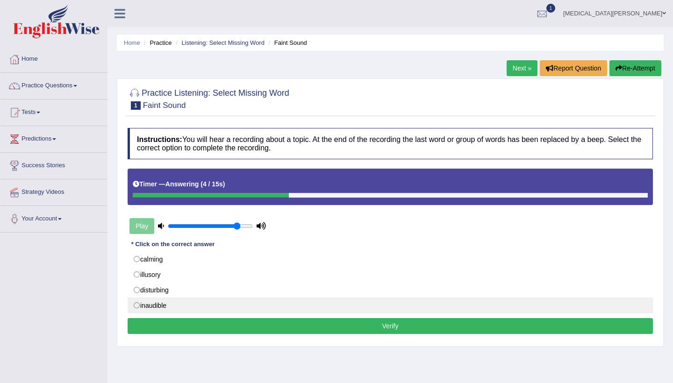
click at [137, 308] on label "inaudible" at bounding box center [391, 306] width 526 height 16
radio input "true"
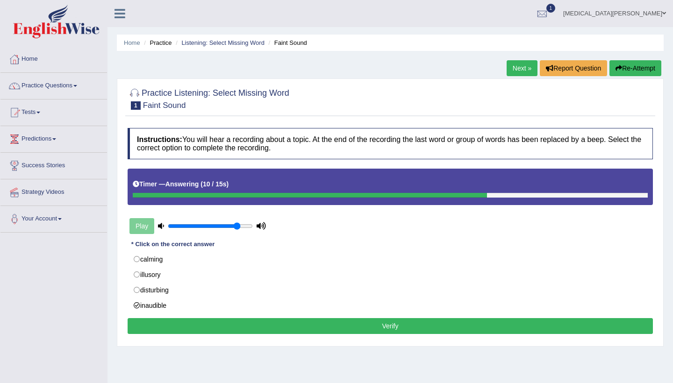
click at [151, 327] on button "Verify" at bounding box center [391, 326] width 526 height 16
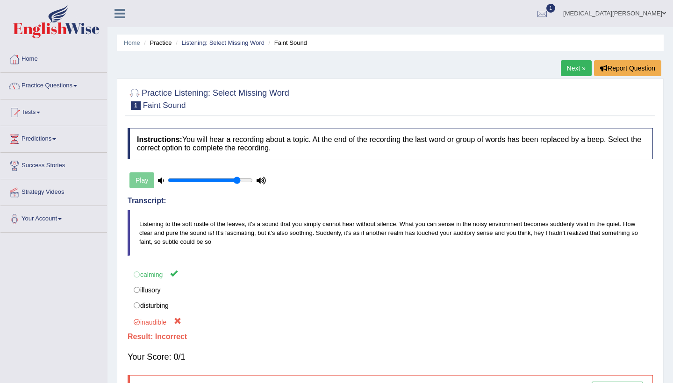
click at [571, 67] on link "Next »" at bounding box center [576, 68] width 31 height 16
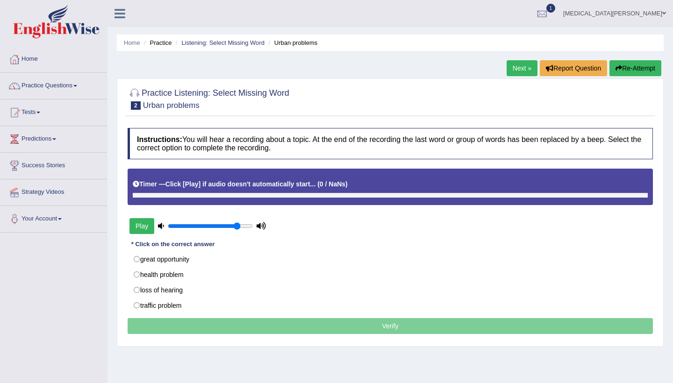
click at [146, 224] on button "Play" at bounding box center [142, 226] width 25 height 16
click at [147, 225] on button "Play" at bounding box center [142, 226] width 25 height 16
click at [248, 43] on link "Listening: Select Missing Word" at bounding box center [222, 42] width 83 height 7
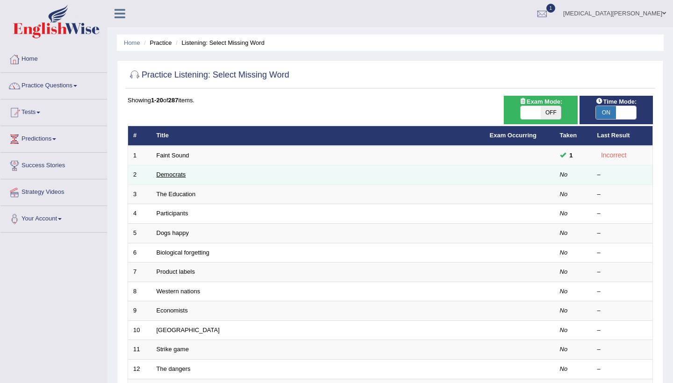
click at [171, 177] on link "Democrats" at bounding box center [171, 174] width 29 height 7
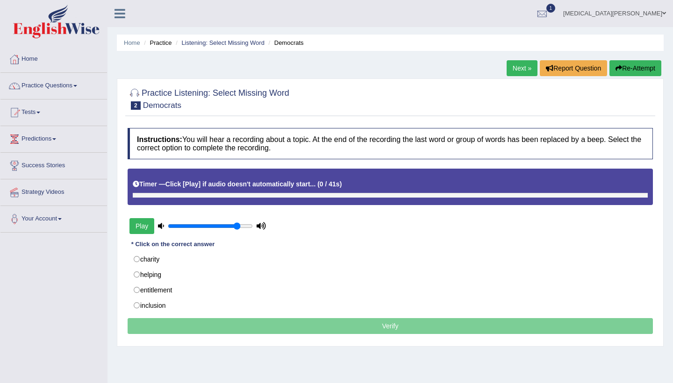
click at [144, 224] on button "Play" at bounding box center [142, 226] width 25 height 16
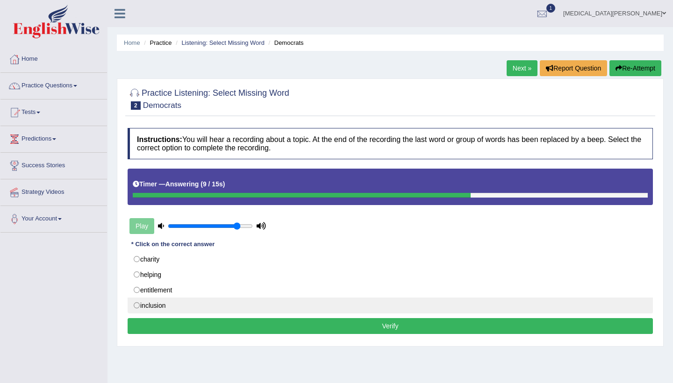
click at [157, 302] on label "inclusion" at bounding box center [391, 306] width 526 height 16
radio input "true"
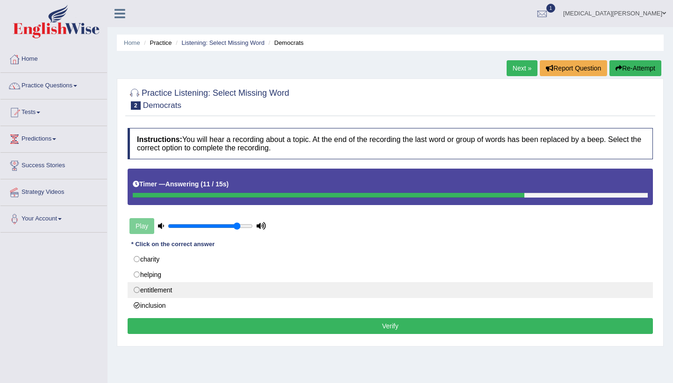
click at [161, 291] on label "entitlement" at bounding box center [391, 290] width 526 height 16
radio input "true"
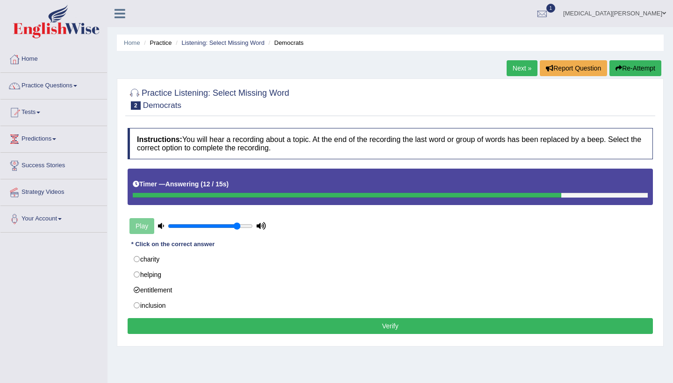
click at [183, 326] on button "Verify" at bounding box center [391, 326] width 526 height 16
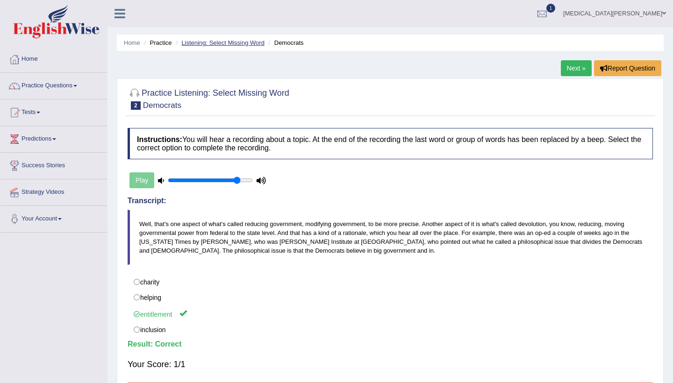
click at [211, 42] on link "Listening: Select Missing Word" at bounding box center [222, 42] width 83 height 7
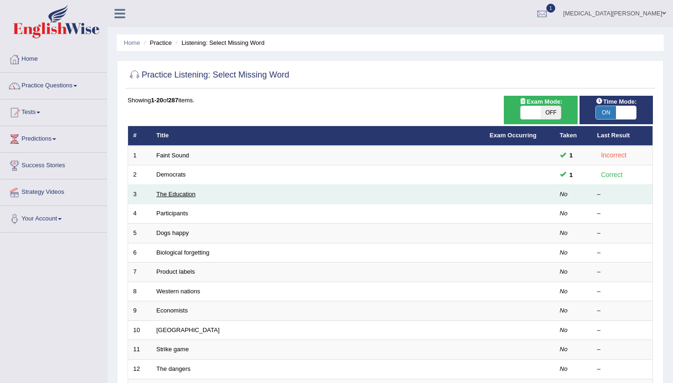
click at [185, 193] on link "The Education" at bounding box center [176, 194] width 39 height 7
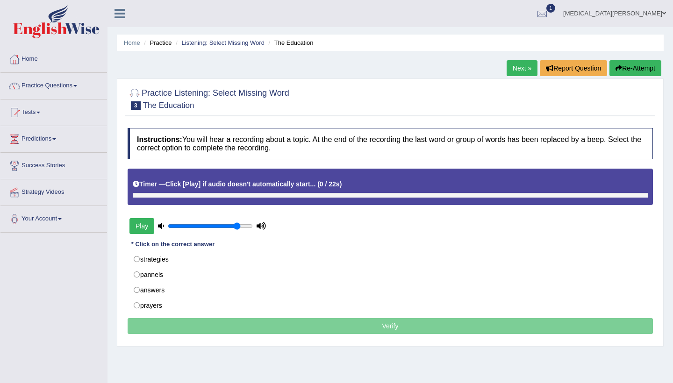
click at [147, 224] on button "Play" at bounding box center [142, 226] width 25 height 16
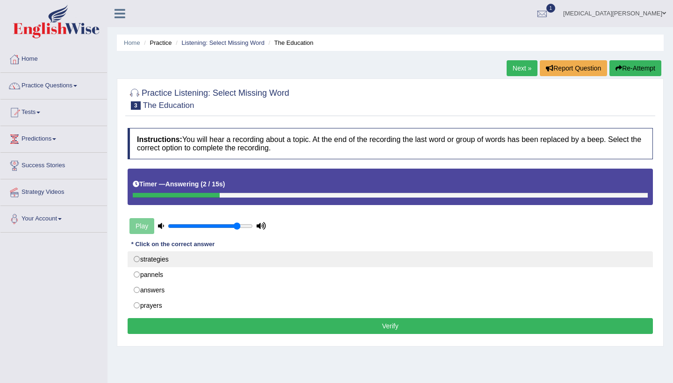
click at [140, 258] on label "strategies" at bounding box center [391, 260] width 526 height 16
radio input "true"
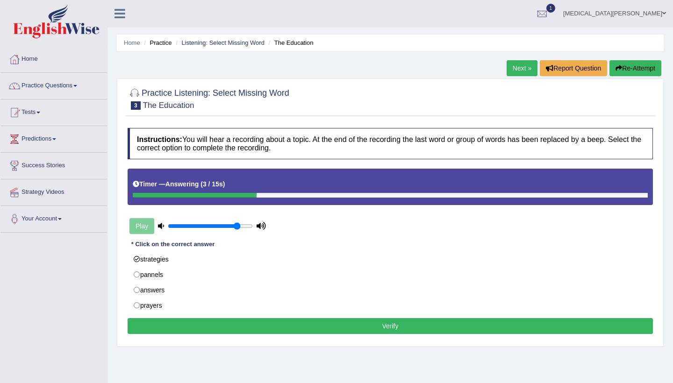
click at [216, 332] on button "Verify" at bounding box center [391, 326] width 526 height 16
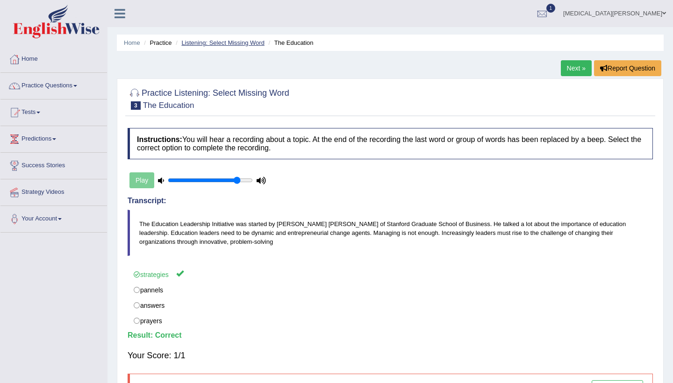
click at [191, 43] on link "Listening: Select Missing Word" at bounding box center [222, 42] width 83 height 7
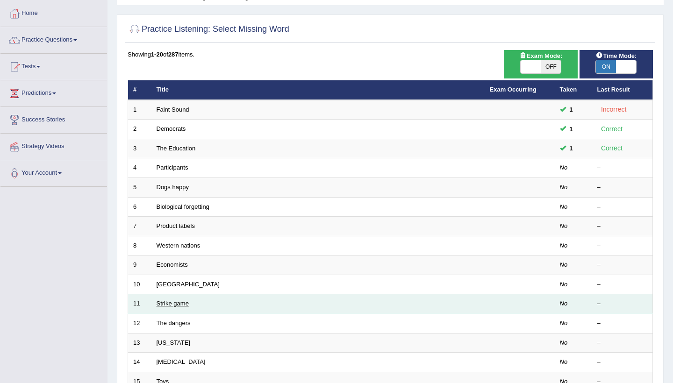
scroll to position [37, 0]
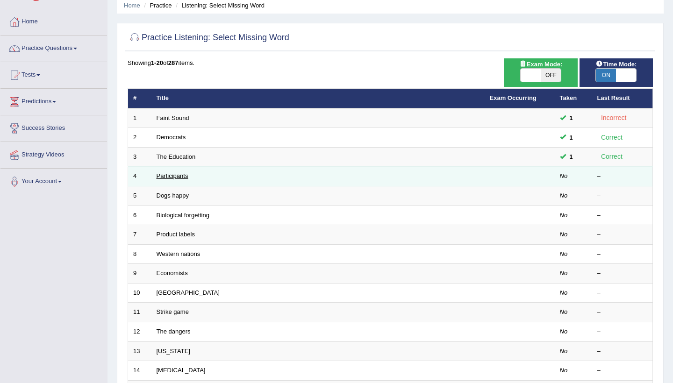
click at [173, 175] on link "Participants" at bounding box center [173, 176] width 32 height 7
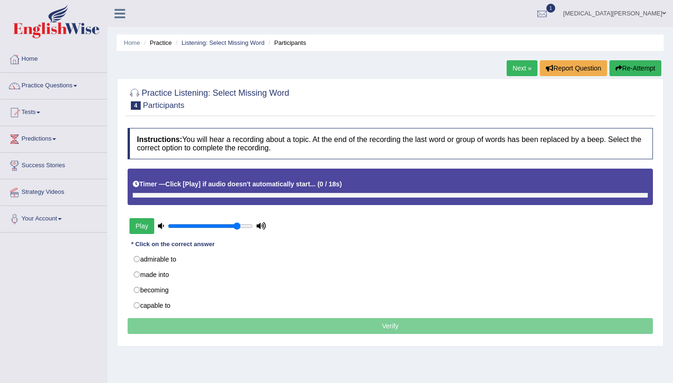
click at [144, 221] on button "Play" at bounding box center [142, 226] width 25 height 16
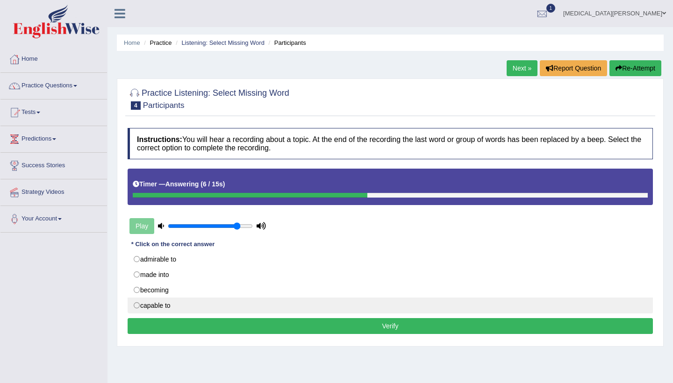
click at [149, 305] on label "capable to" at bounding box center [391, 306] width 526 height 16
radio input "true"
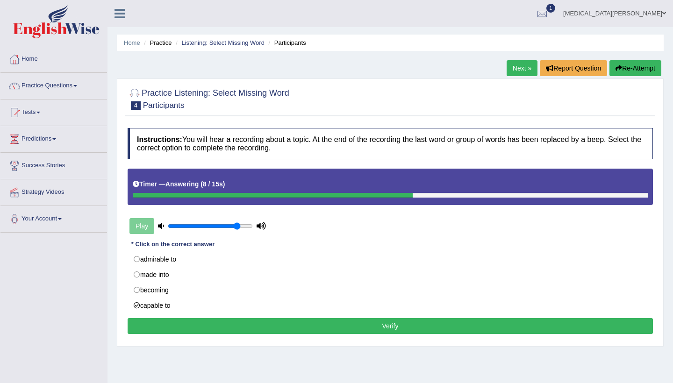
click at [168, 324] on button "Verify" at bounding box center [391, 326] width 526 height 16
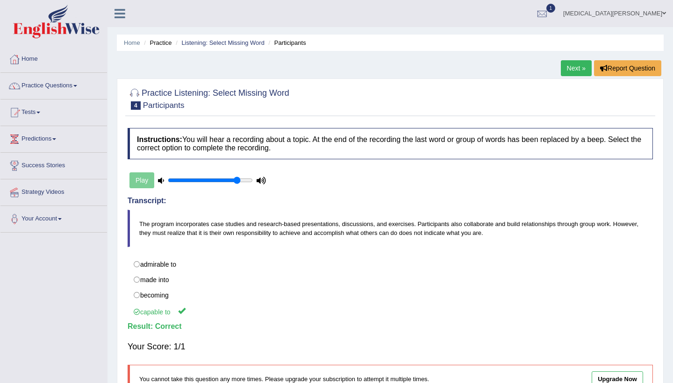
click at [167, 43] on li "Practice" at bounding box center [157, 42] width 30 height 9
click at [172, 45] on li "Practice" at bounding box center [157, 42] width 30 height 9
click at [165, 45] on li "Practice" at bounding box center [157, 42] width 30 height 9
click at [211, 44] on link "Listening: Select Missing Word" at bounding box center [222, 42] width 83 height 7
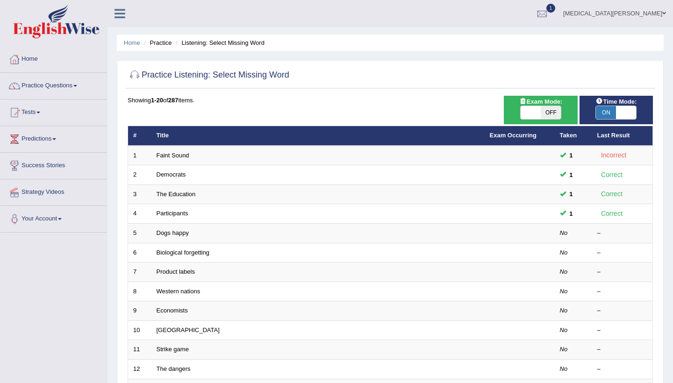
click at [162, 42] on li "Practice" at bounding box center [157, 42] width 30 height 9
click at [66, 84] on link "Practice Questions" at bounding box center [53, 84] width 107 height 23
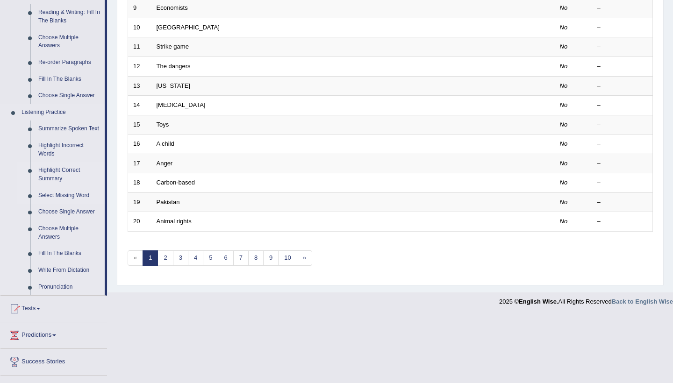
scroll to position [304, 0]
click at [81, 213] on link "Choose Single Answer" at bounding box center [69, 211] width 71 height 17
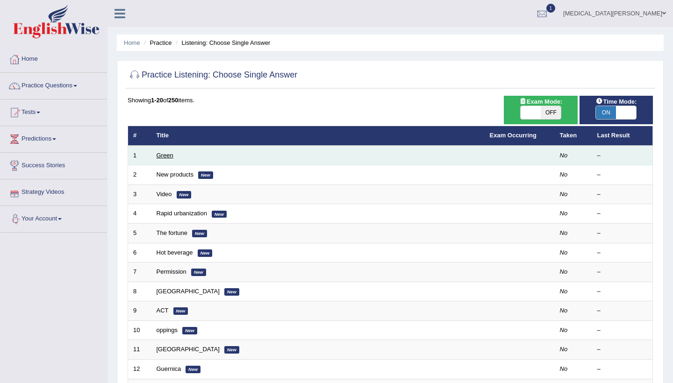
click at [161, 158] on link "Green" at bounding box center [165, 155] width 17 height 7
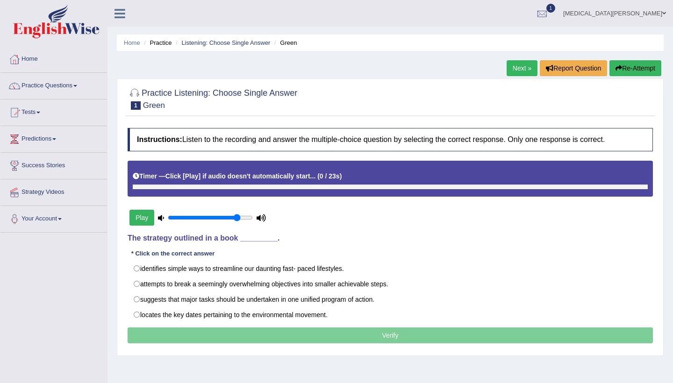
click at [142, 222] on button "Play" at bounding box center [142, 218] width 25 height 16
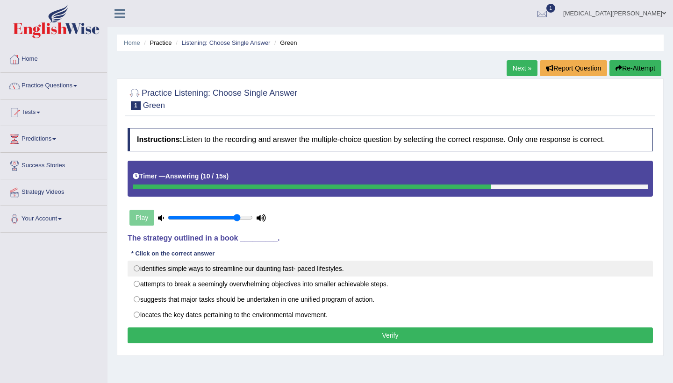
click at [167, 271] on label "identifies simple ways to streamline our daunting fast- paced lifestyles." at bounding box center [391, 269] width 526 height 16
radio input "true"
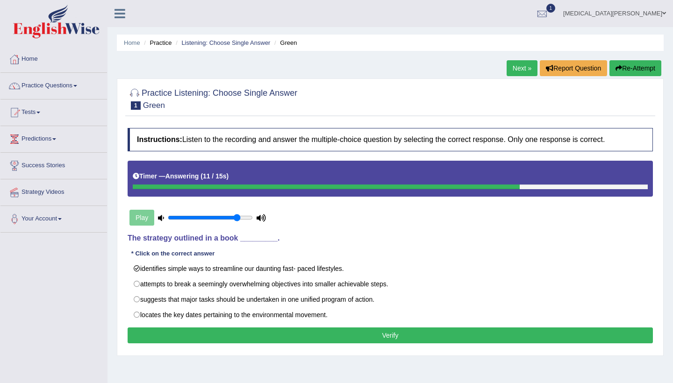
click at [188, 332] on button "Verify" at bounding box center [391, 336] width 526 height 16
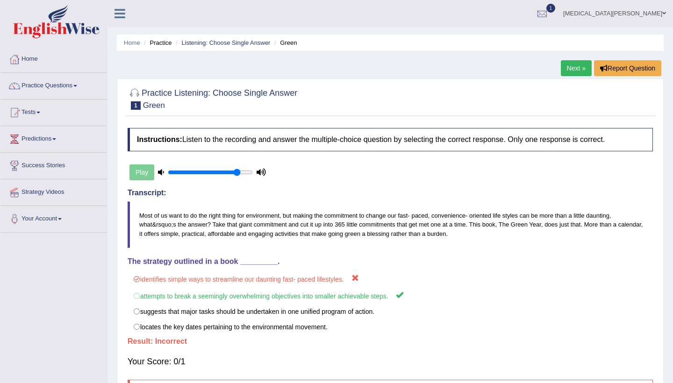
click at [170, 43] on li "Practice" at bounding box center [157, 42] width 30 height 9
click at [160, 46] on li "Practice" at bounding box center [157, 42] width 30 height 9
click at [161, 43] on li "Practice" at bounding box center [157, 42] width 30 height 9
click at [48, 91] on link "Practice Questions" at bounding box center [53, 84] width 107 height 23
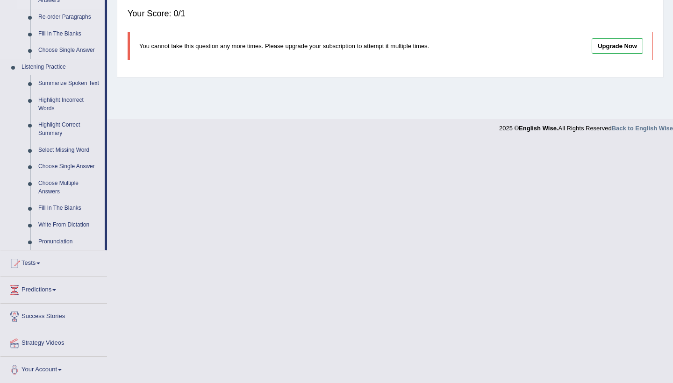
scroll to position [347, 0]
click at [65, 210] on link "Fill In The Blanks" at bounding box center [69, 209] width 71 height 17
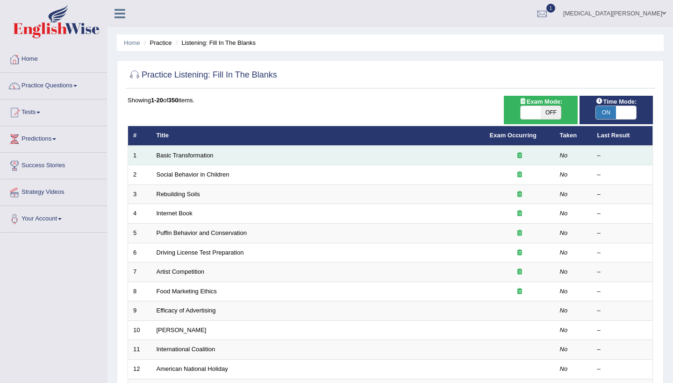
click at [518, 154] on icon at bounding box center [520, 155] width 5 height 6
click at [201, 157] on link "Basic Transformation" at bounding box center [185, 155] width 57 height 7
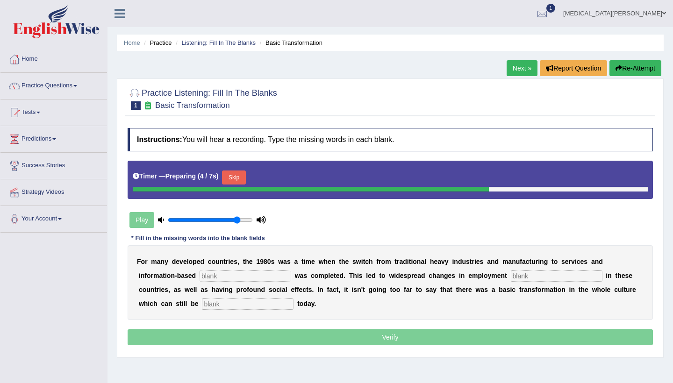
click at [259, 281] on input "text" at bounding box center [246, 276] width 92 height 11
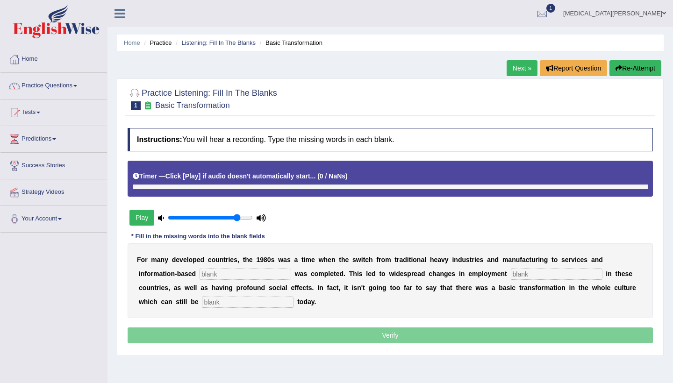
click at [137, 211] on button "Play" at bounding box center [142, 218] width 25 height 16
click at [142, 218] on button "Play" at bounding box center [142, 218] width 25 height 16
click at [145, 216] on button "Play" at bounding box center [142, 218] width 25 height 16
click at [242, 42] on link "Listening: Fill In The Blanks" at bounding box center [218, 42] width 74 height 7
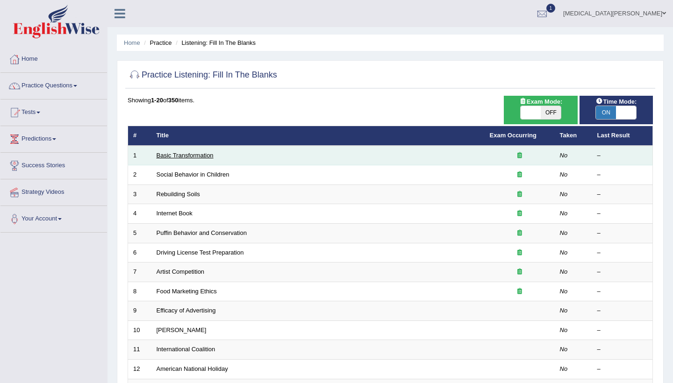
click at [203, 154] on link "Basic Transformation" at bounding box center [185, 155] width 57 height 7
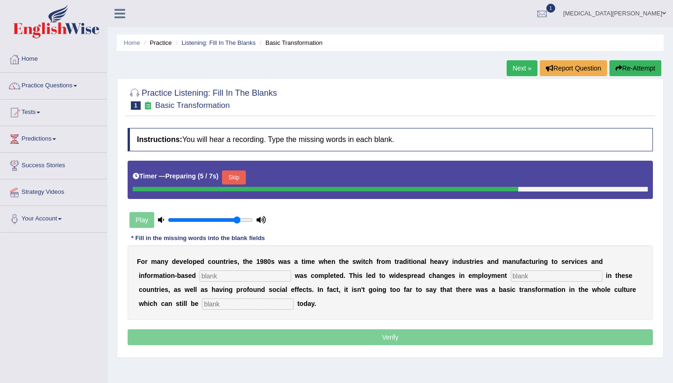
click at [236, 182] on button "Skip" at bounding box center [233, 178] width 23 height 14
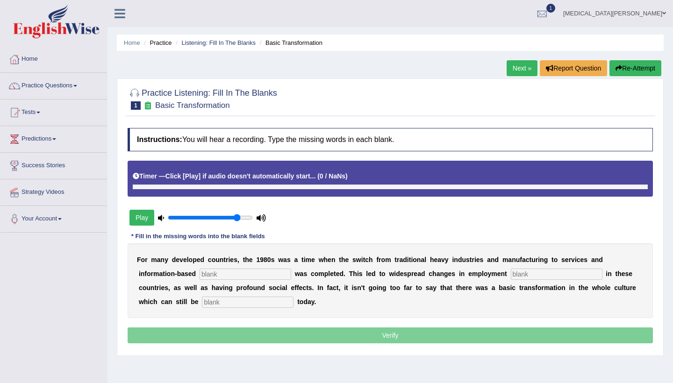
click at [142, 217] on button "Play" at bounding box center [142, 218] width 25 height 16
click at [169, 111] on div at bounding box center [391, 98] width 526 height 29
click at [215, 44] on link "Listening: Fill In The Blanks" at bounding box center [218, 42] width 74 height 7
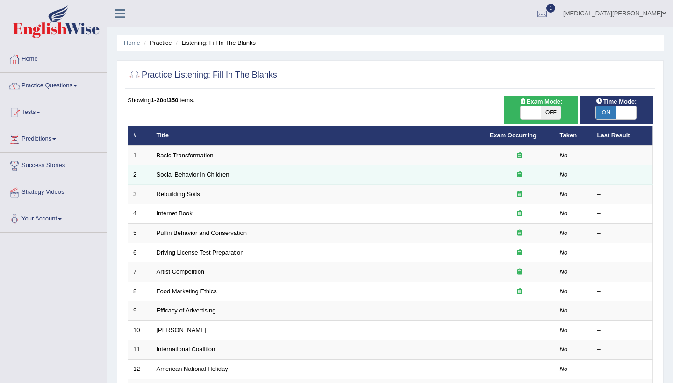
click at [217, 173] on link "Social Behavior in Children" at bounding box center [193, 174] width 73 height 7
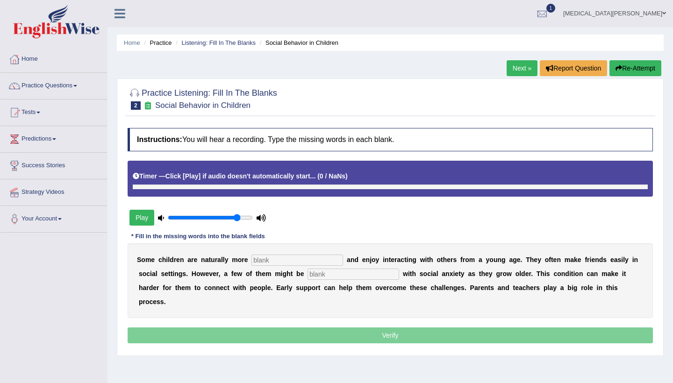
click at [150, 220] on button "Play" at bounding box center [142, 218] width 25 height 16
click at [65, 62] on link "Home" at bounding box center [53, 57] width 107 height 23
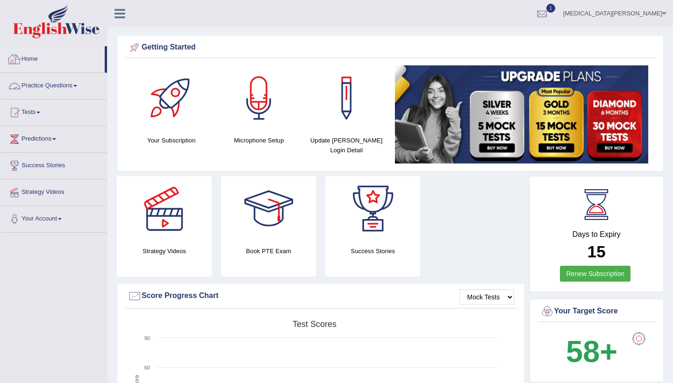
click at [56, 85] on link "Practice Questions" at bounding box center [53, 84] width 107 height 23
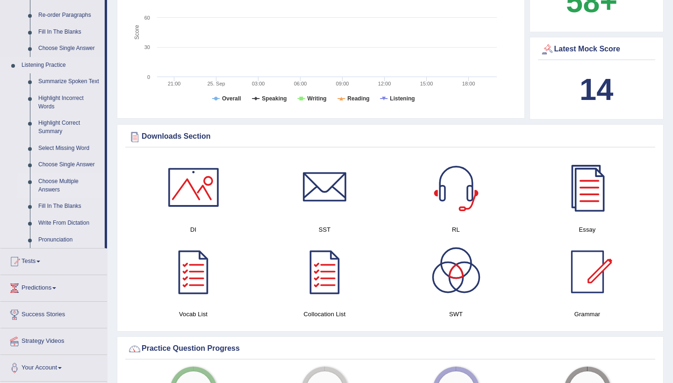
scroll to position [344, 0]
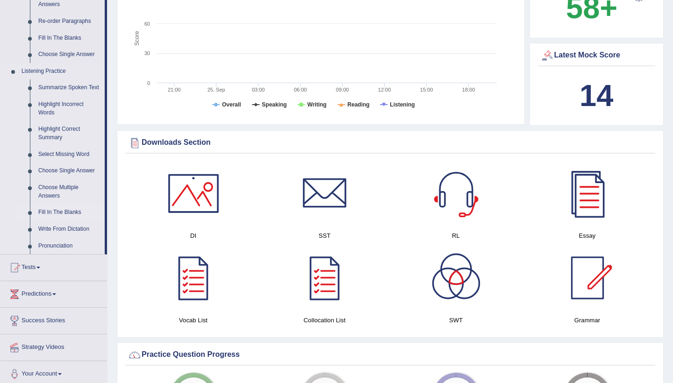
click at [54, 212] on link "Fill In The Blanks" at bounding box center [69, 212] width 71 height 17
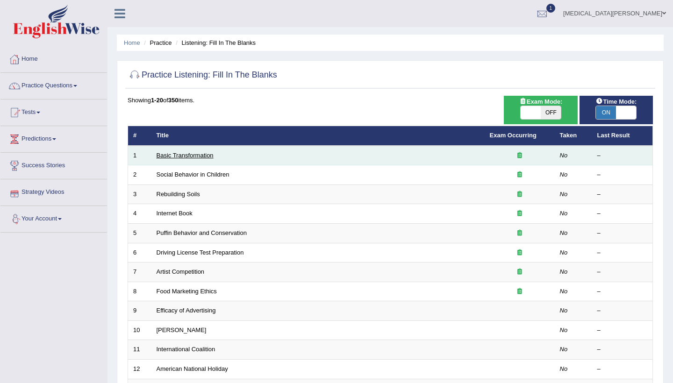
click at [174, 152] on link "Basic Transformation" at bounding box center [185, 155] width 57 height 7
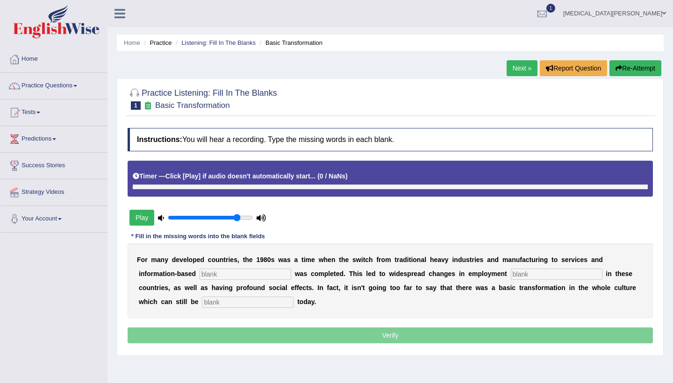
click at [145, 219] on button "Play" at bounding box center [142, 218] width 25 height 16
click at [145, 218] on button "Play" at bounding box center [142, 218] width 25 height 16
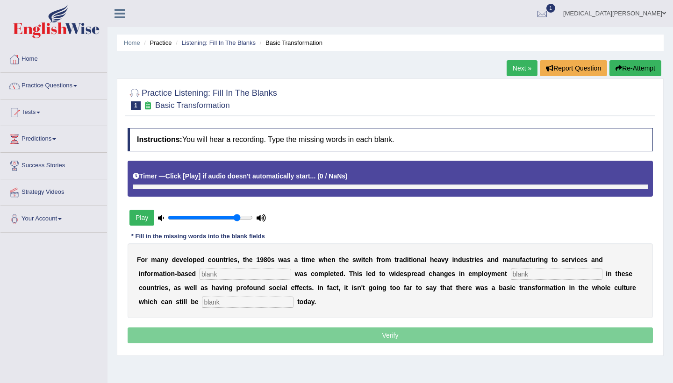
click at [145, 218] on button "Play" at bounding box center [142, 218] width 25 height 16
click at [219, 267] on div "F o r m a n y d e v e l o p e d c o u n t r i e s , t h e 1 9 8 0 s w a s a t i…" at bounding box center [391, 281] width 526 height 75
click at [219, 269] on input "text" at bounding box center [246, 274] width 92 height 11
click at [143, 227] on div "Play" at bounding box center [198, 217] width 140 height 23
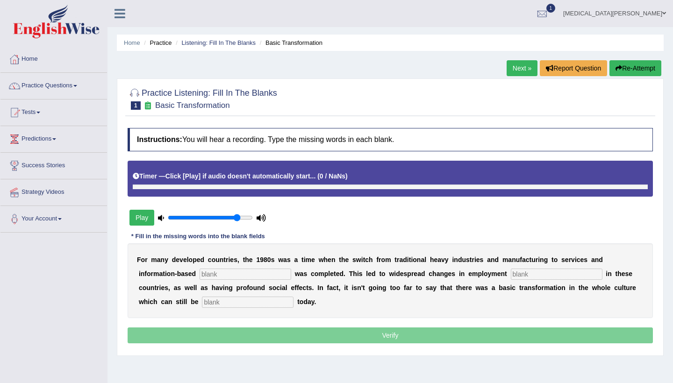
click at [143, 227] on div "Play" at bounding box center [198, 217] width 140 height 23
click at [143, 222] on button "Play" at bounding box center [142, 218] width 25 height 16
click at [207, 43] on link "Listening: Fill In The Blanks" at bounding box center [218, 42] width 74 height 7
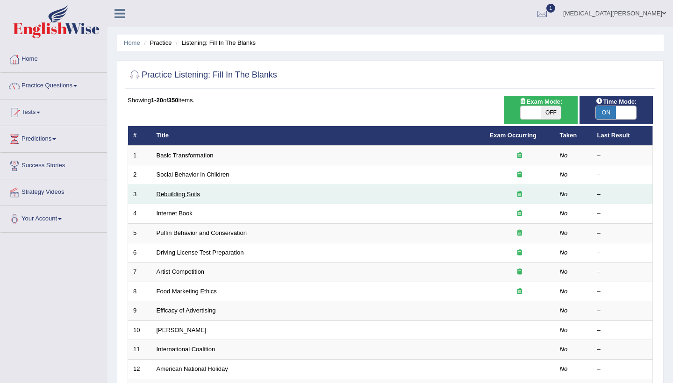
click at [178, 194] on link "Rebuilding Soils" at bounding box center [178, 194] width 43 height 7
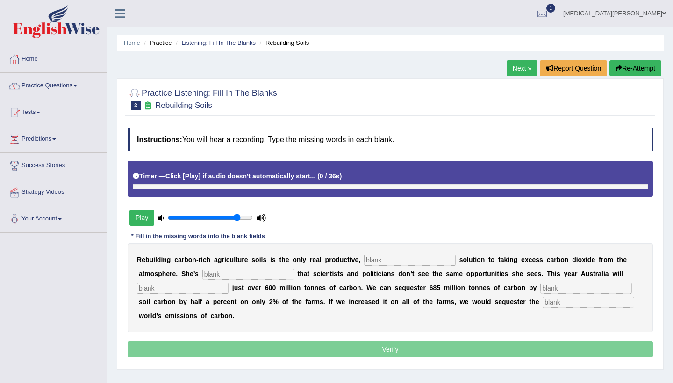
click at [149, 216] on button "Play" at bounding box center [142, 218] width 25 height 16
click at [398, 259] on input "text" at bounding box center [410, 260] width 92 height 11
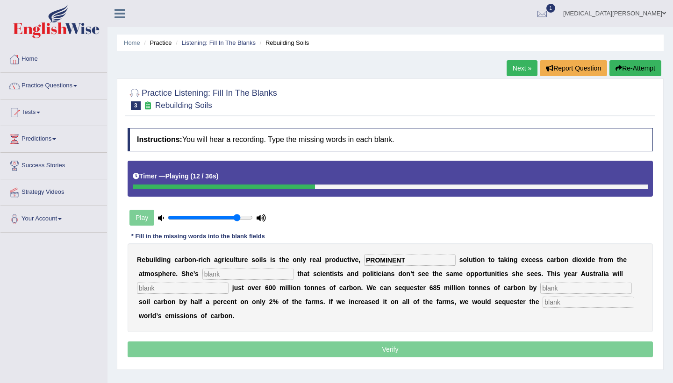
type input "PROMINENT"
click at [241, 275] on input "text" at bounding box center [248, 274] width 92 height 11
type input "frustuated"
click at [194, 289] on input "text" at bounding box center [183, 288] width 92 height 11
type input "admit"
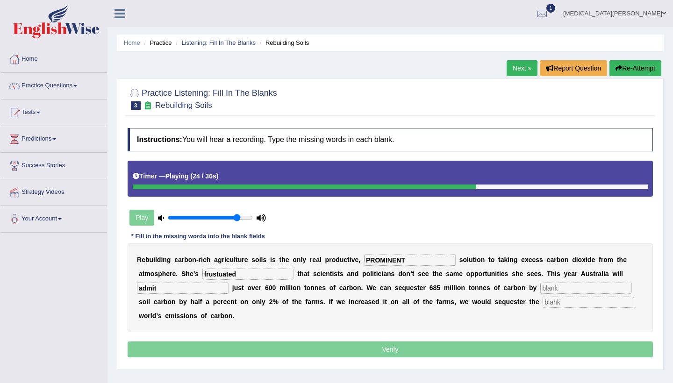
click at [541, 289] on input "text" at bounding box center [587, 288] width 92 height 11
type input "incresing"
click at [543, 302] on input "text" at bounding box center [589, 302] width 92 height 11
type input "whole"
click at [566, 289] on input "incresing" at bounding box center [587, 288] width 92 height 11
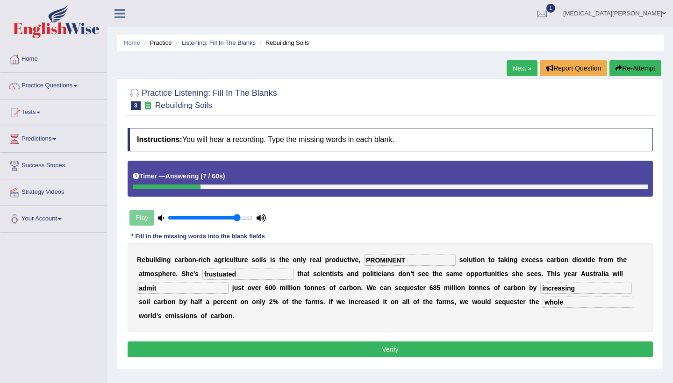
type input "increasing"
click at [249, 275] on input "frustuated" at bounding box center [248, 274] width 92 height 11
type input "frustated"
click at [420, 259] on input "PROMINENT" at bounding box center [410, 260] width 92 height 11
click at [370, 260] on input "Prominent" at bounding box center [410, 260] width 92 height 11
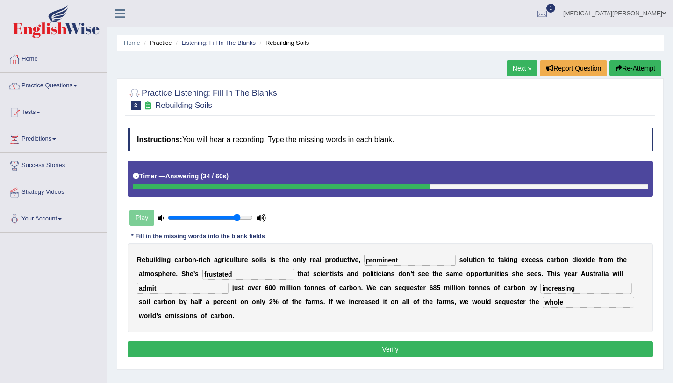
type input "prominent"
click at [408, 348] on button "Verify" at bounding box center [391, 350] width 526 height 16
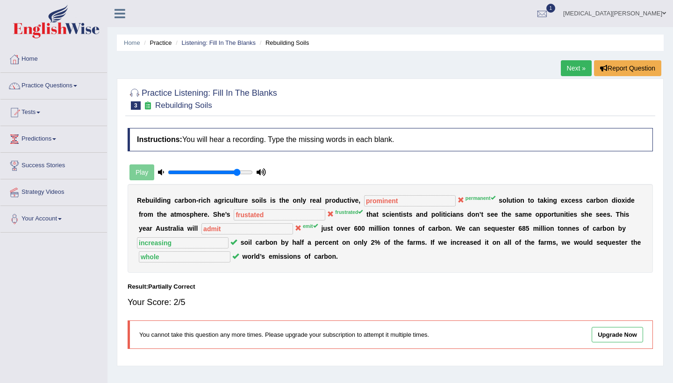
click at [563, 68] on link "Next »" at bounding box center [576, 68] width 31 height 16
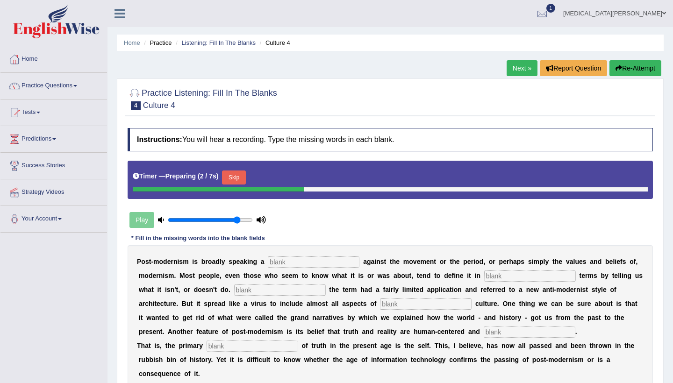
click at [295, 262] on input "text" at bounding box center [314, 262] width 92 height 11
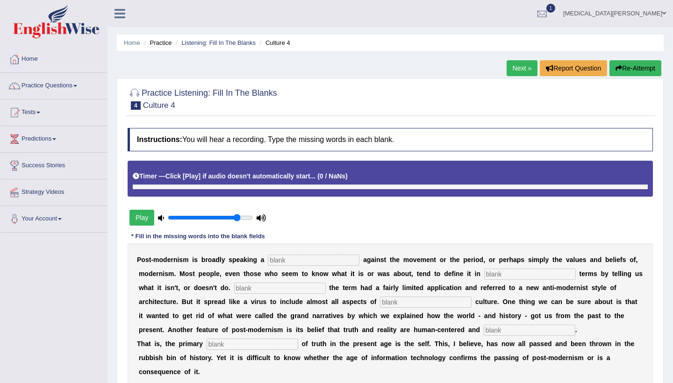
click at [145, 217] on button "Play" at bounding box center [142, 218] width 25 height 16
click at [139, 224] on button "Play" at bounding box center [142, 218] width 25 height 16
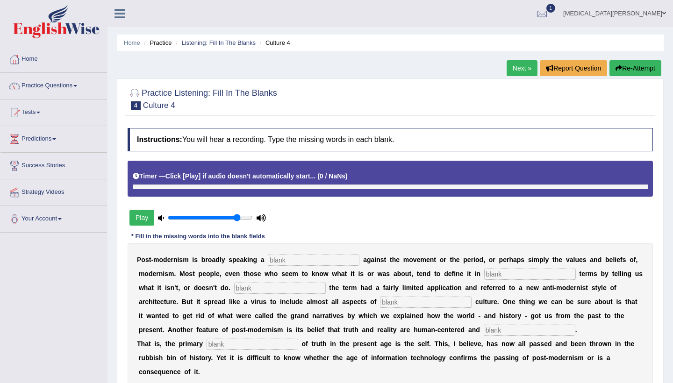
click at [139, 224] on button "Play" at bounding box center [142, 218] width 25 height 16
click at [144, 218] on button "Play" at bounding box center [142, 218] width 25 height 16
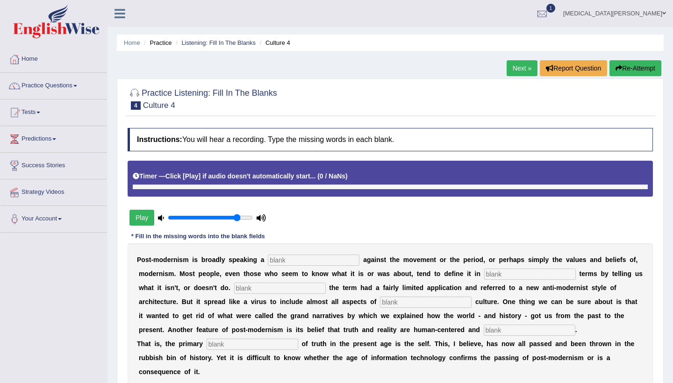
click at [144, 218] on button "Play" at bounding box center [142, 218] width 25 height 16
click at [182, 220] on input "range" at bounding box center [210, 217] width 85 height 7
type input "0.35"
click at [195, 217] on input "range" at bounding box center [210, 217] width 85 height 7
click at [144, 217] on button "Play" at bounding box center [142, 218] width 25 height 16
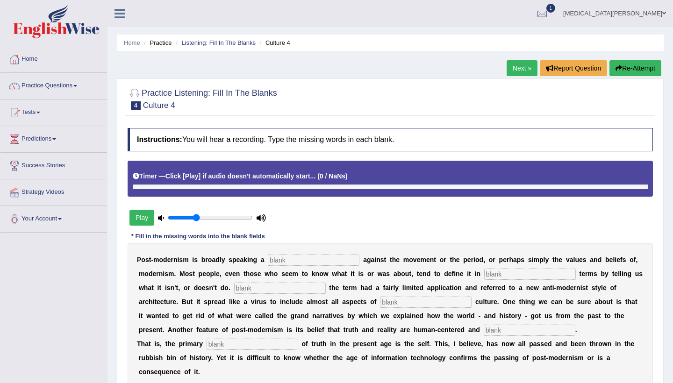
click at [144, 217] on button "Play" at bounding box center [142, 218] width 25 height 16
click at [144, 220] on button "Play" at bounding box center [142, 218] width 25 height 16
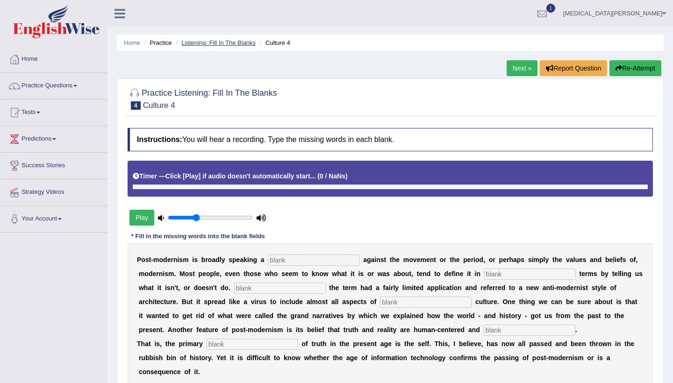
click at [254, 44] on link "Listening: Fill In The Blanks" at bounding box center [218, 42] width 74 height 7
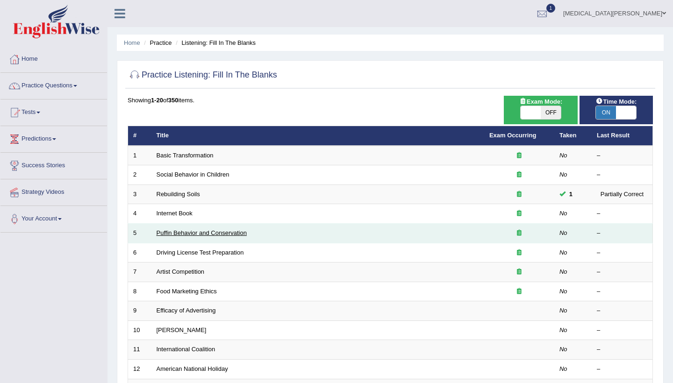
click at [176, 233] on link "Puffin Behavior and Conservation" at bounding box center [202, 233] width 90 height 7
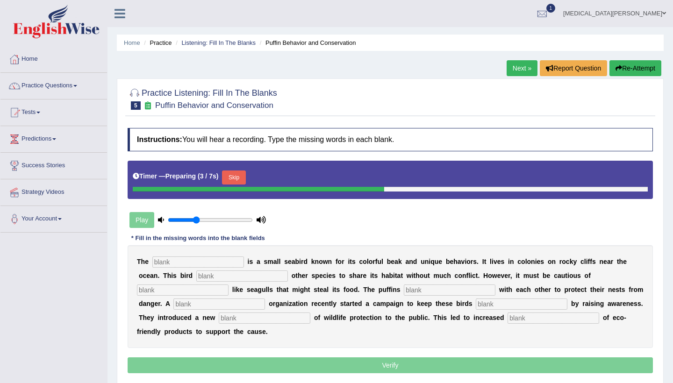
click at [205, 261] on input "text" at bounding box center [198, 262] width 92 height 11
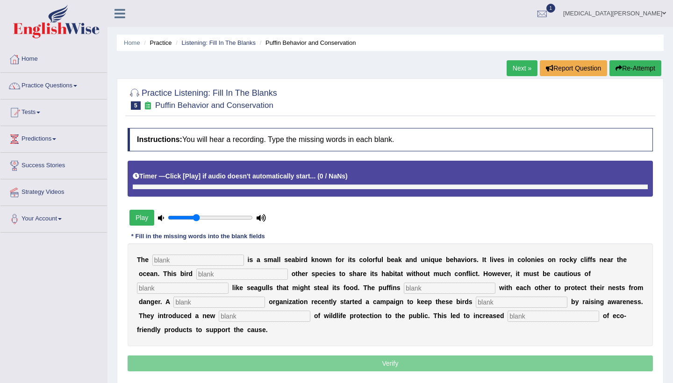
click at [148, 219] on button "Play" at bounding box center [142, 218] width 25 height 16
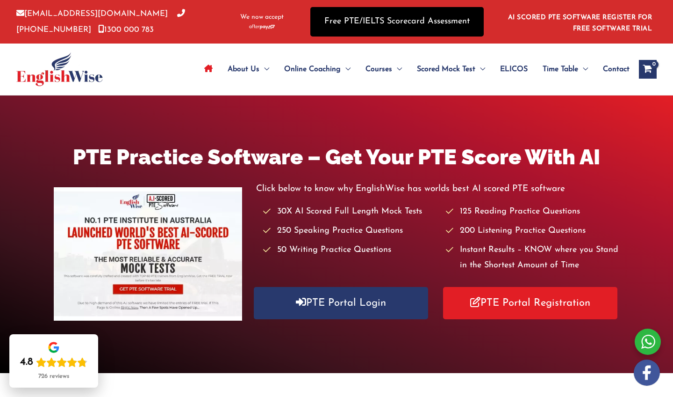
click at [357, 21] on link "Free PTE/IELTS Scorecard Assessment" at bounding box center [397, 21] width 173 height 29
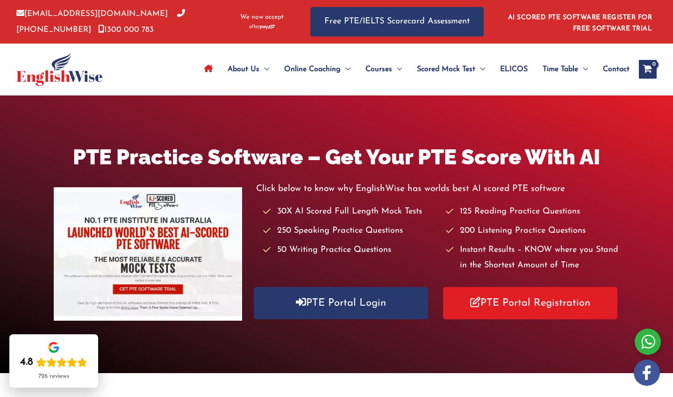
scroll to position [0, 0]
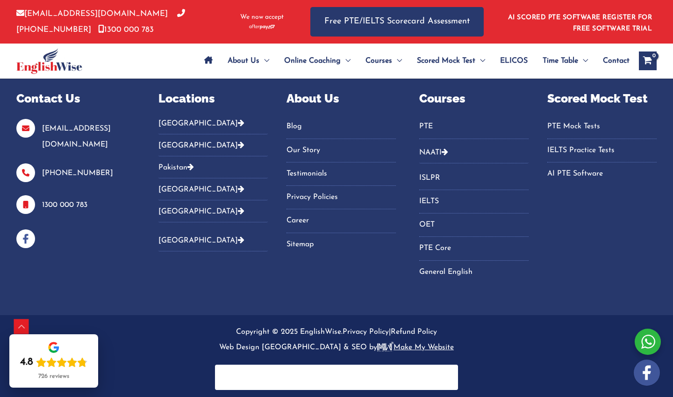
scroll to position [493, 0]
